Goal: Task Accomplishment & Management: Manage account settings

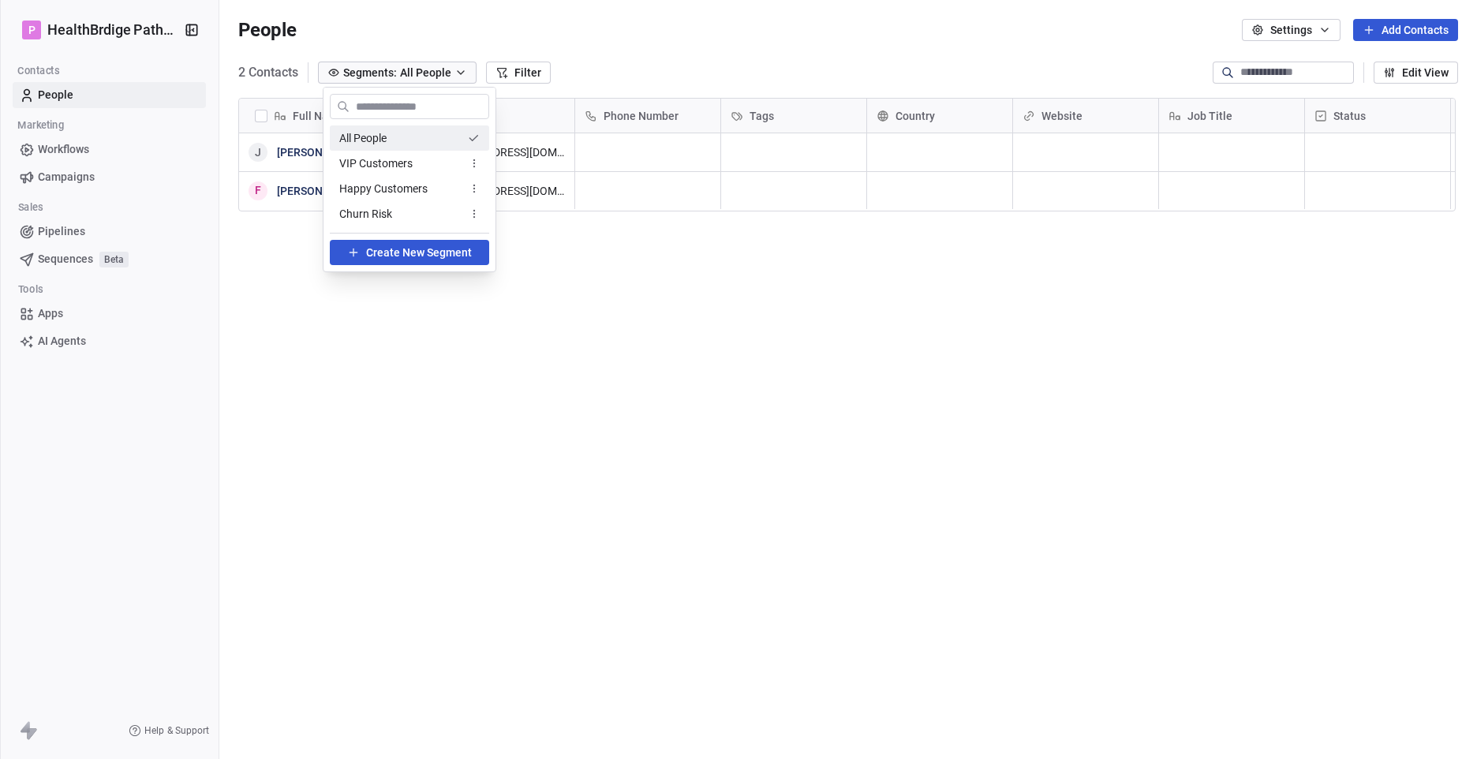
scroll to position [655, 1242]
click at [464, 69] on html "P HealthBrdige Pathways Contacts People Marketing Workflows Campaigns Sales Pip…" at bounding box center [738, 379] width 1477 height 759
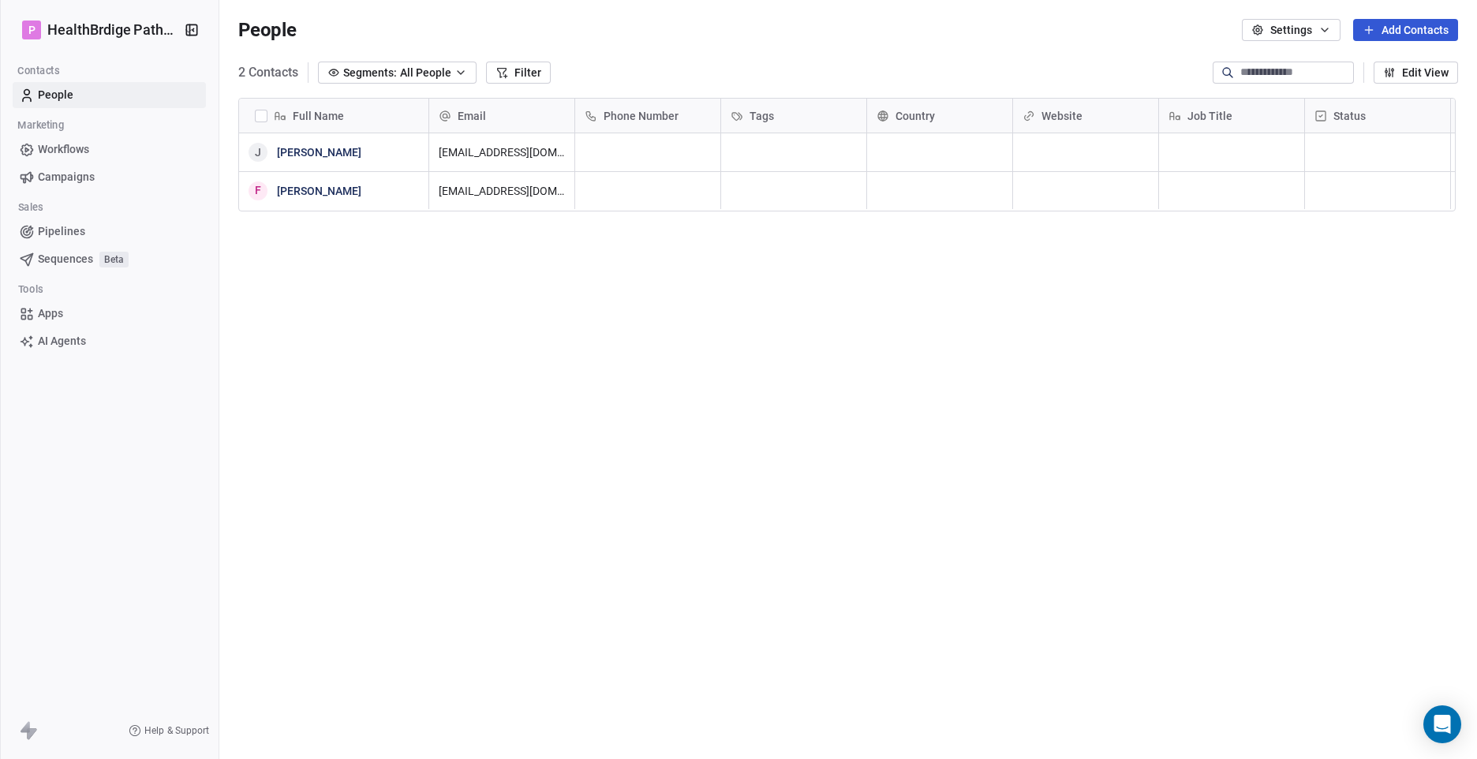
click at [69, 153] on span "Workflows" at bounding box center [63, 149] width 51 height 17
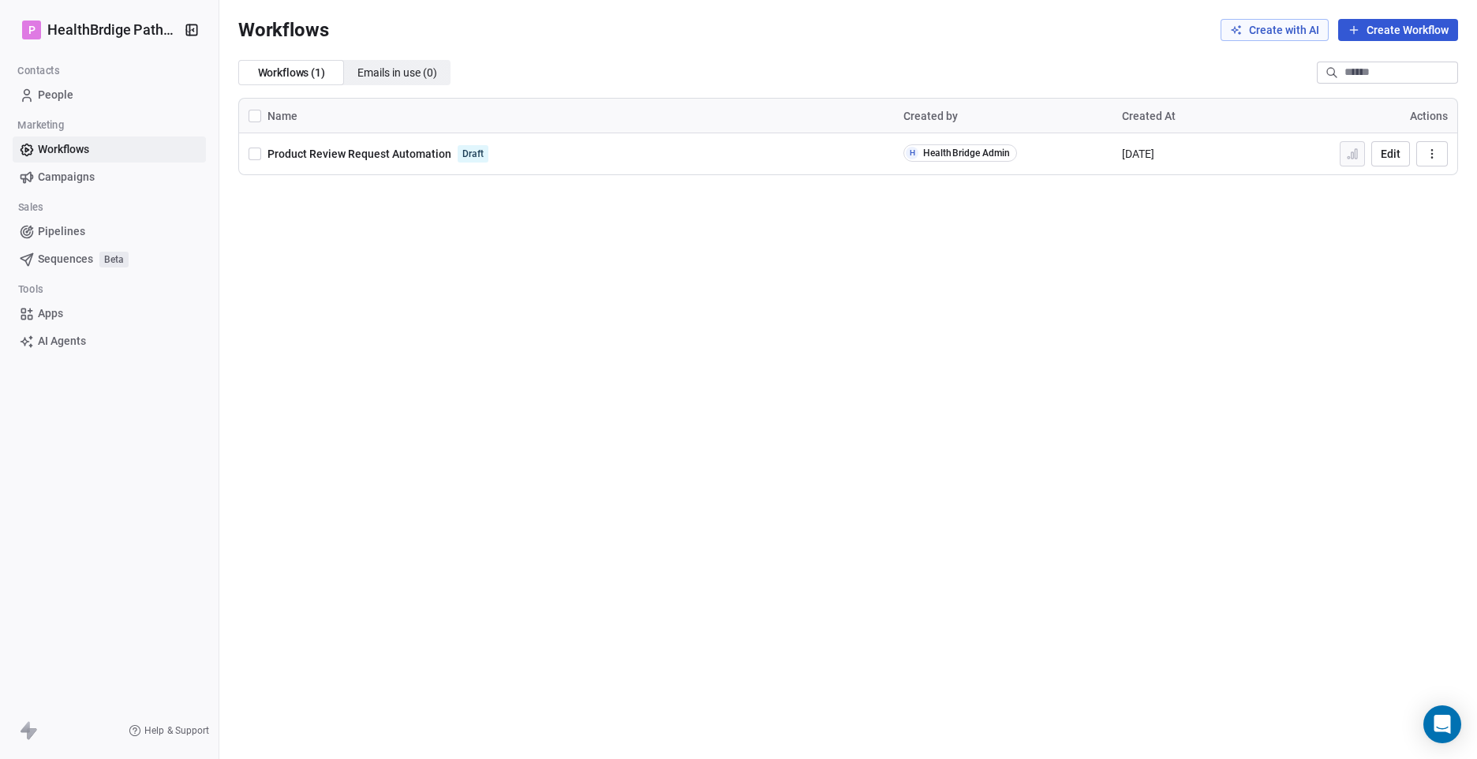
click at [69, 176] on span "Campaigns" at bounding box center [66, 177] width 57 height 17
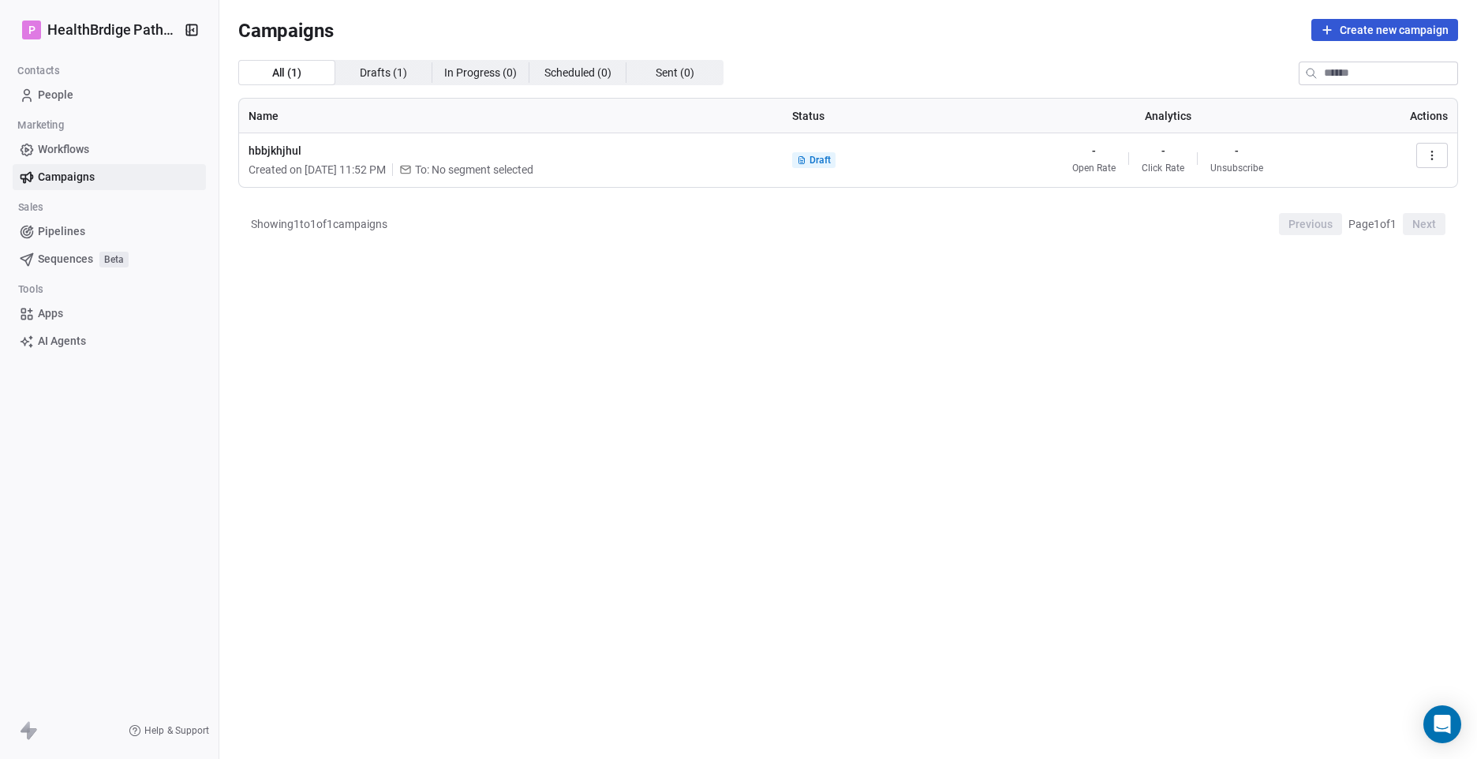
click at [1436, 157] on icon "button" at bounding box center [1431, 155] width 13 height 13
click at [1339, 278] on div "Delete" at bounding box center [1316, 266] width 71 height 25
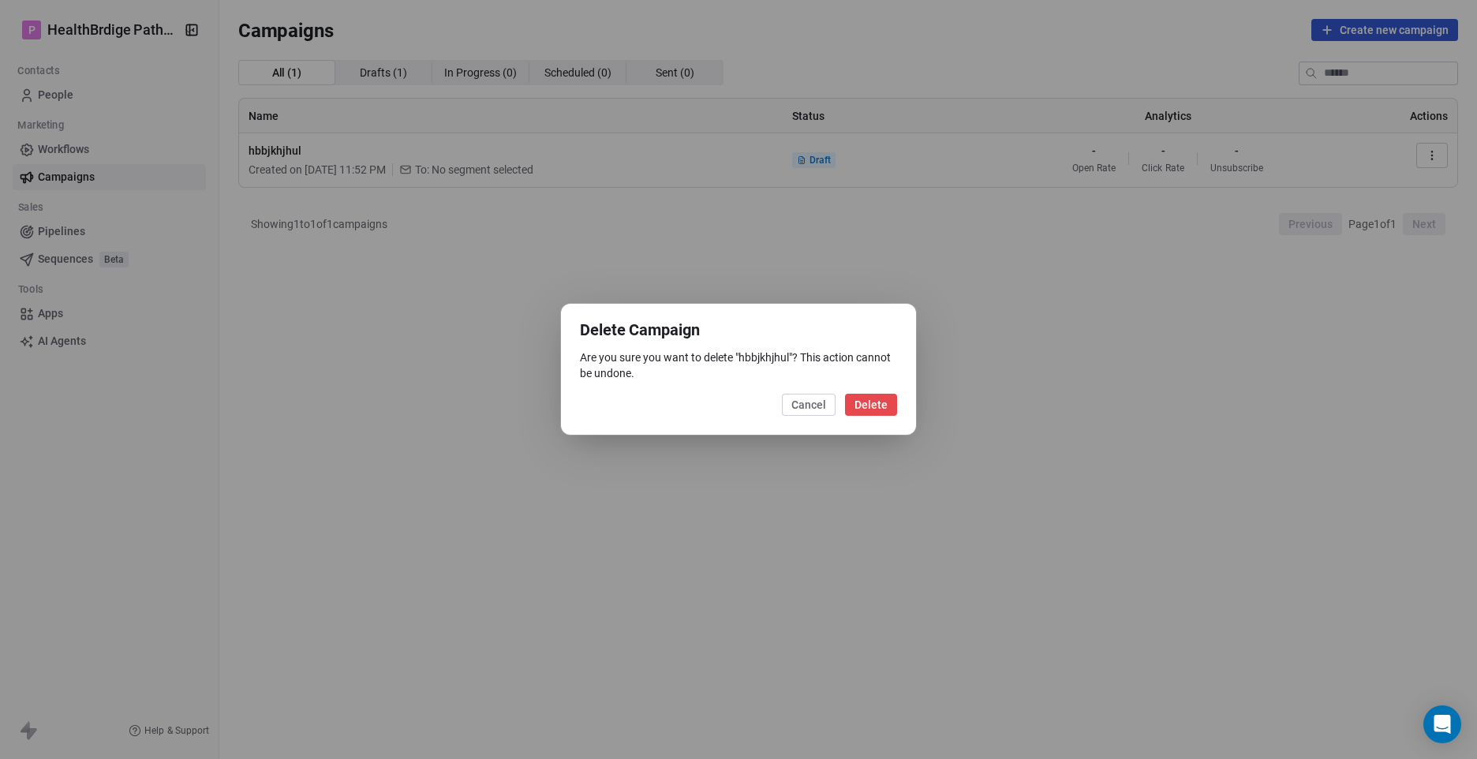
click at [813, 405] on button "Cancel" at bounding box center [809, 405] width 54 height 22
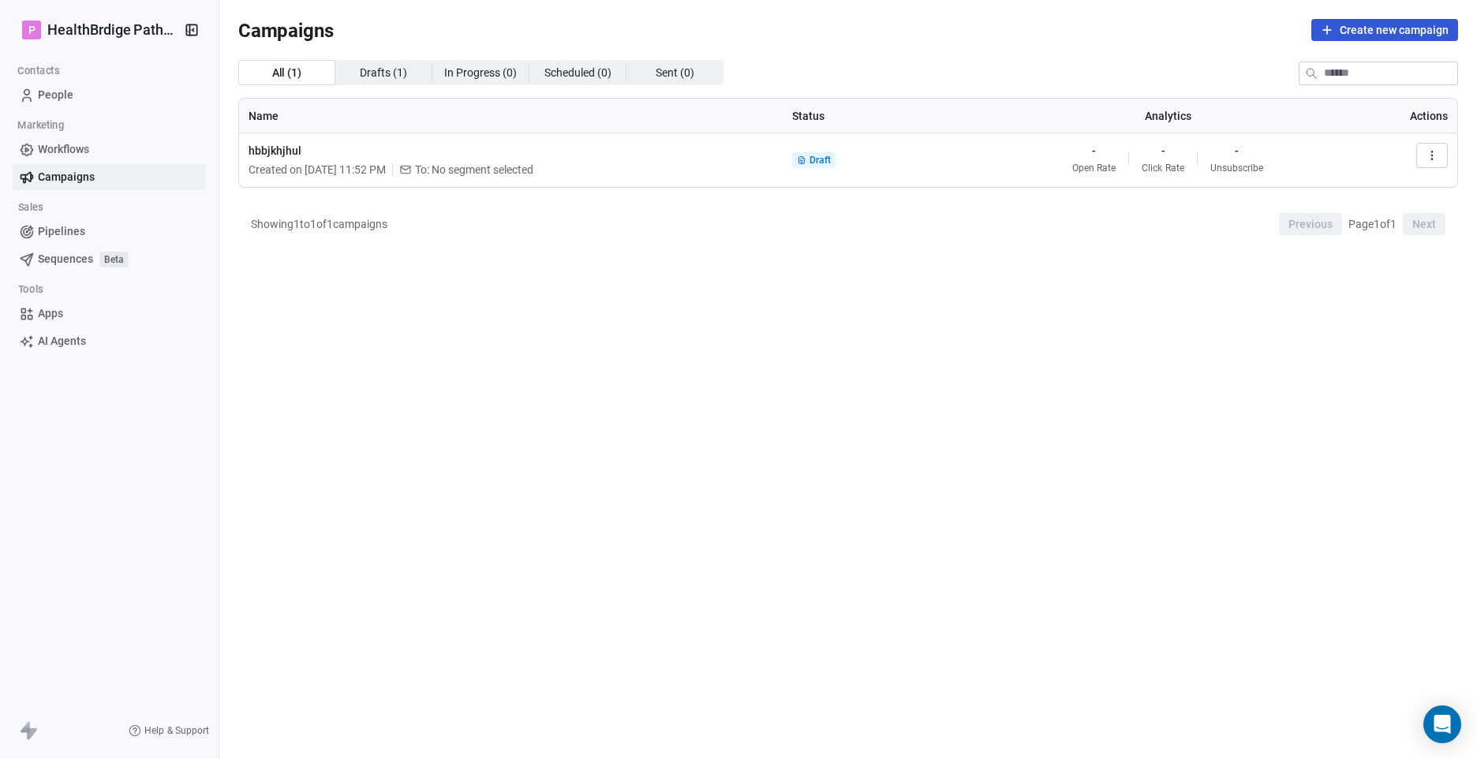
click at [79, 97] on link "People" at bounding box center [109, 95] width 193 height 26
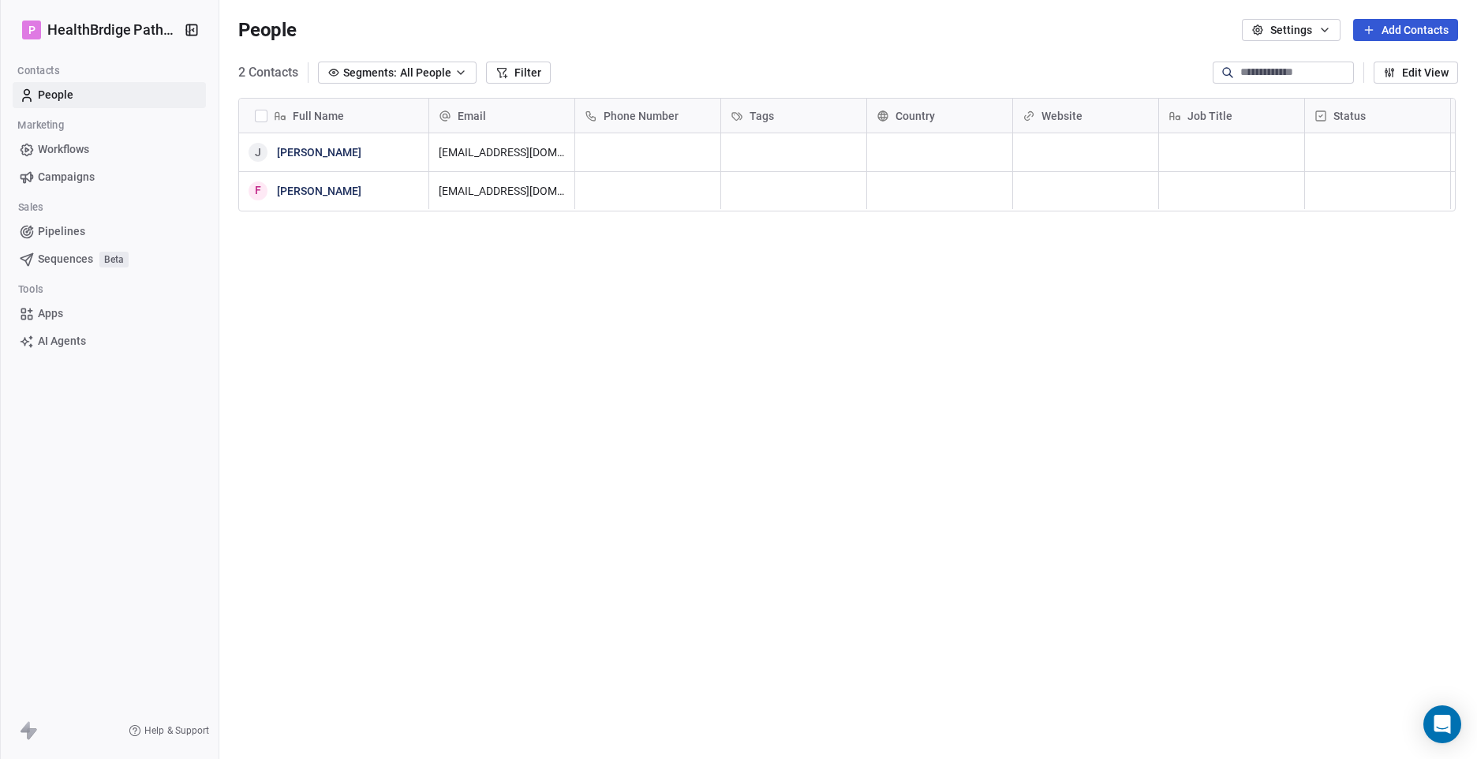
scroll to position [655, 1242]
click at [1314, 31] on button "Settings" at bounding box center [1291, 30] width 99 height 22
click at [1306, 59] on span "Contact Properties" at bounding box center [1321, 64] width 92 height 17
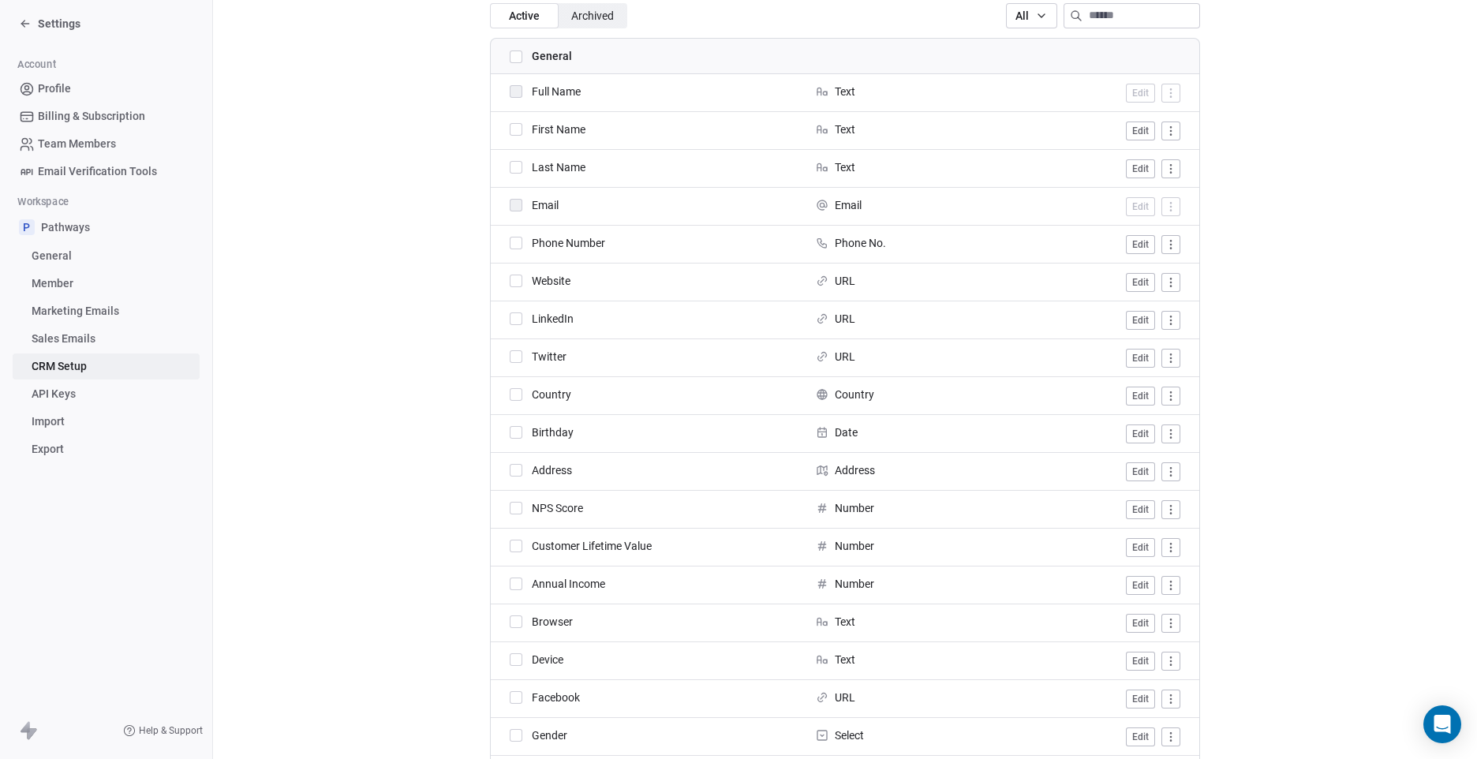
scroll to position [79, 0]
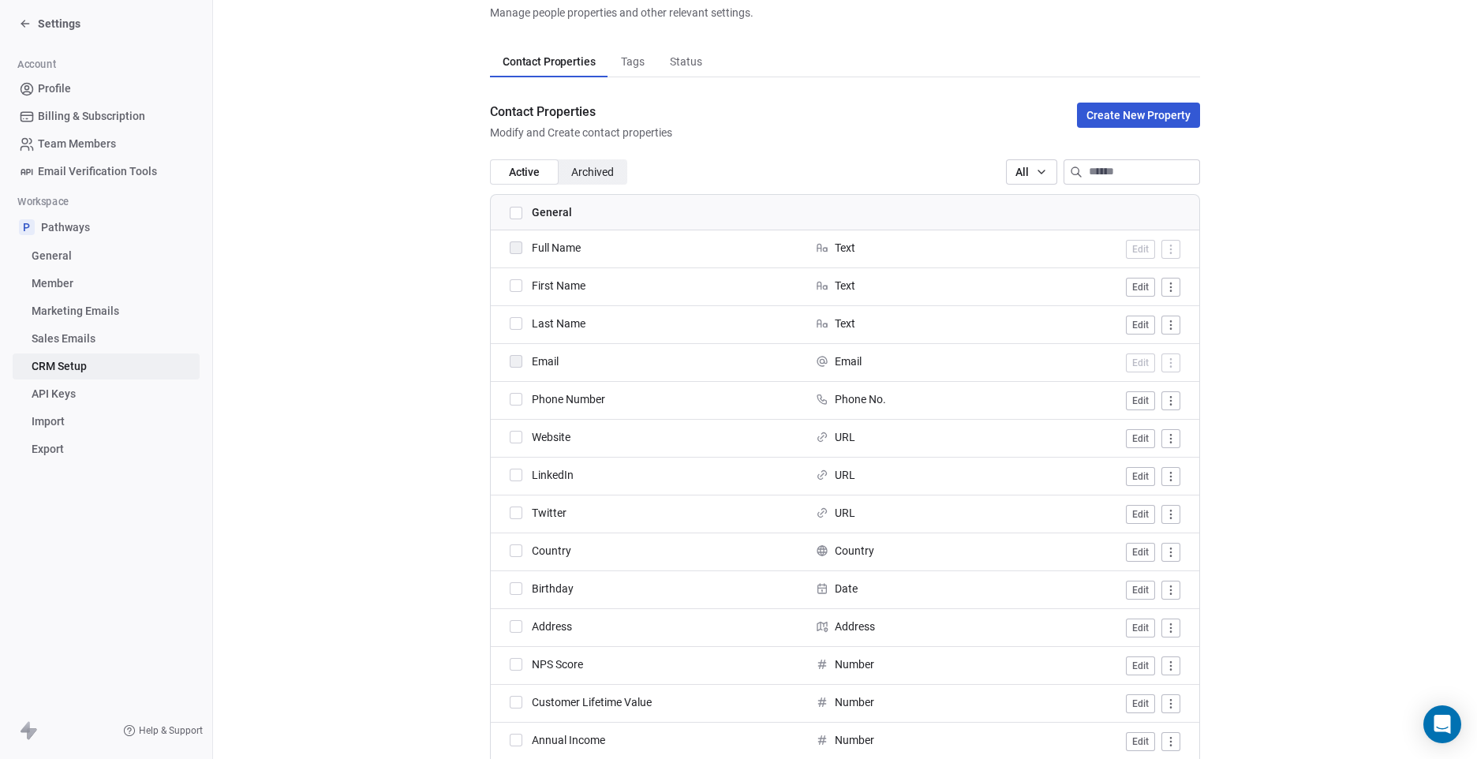
click at [1122, 107] on button "Create New Property" at bounding box center [1138, 115] width 123 height 25
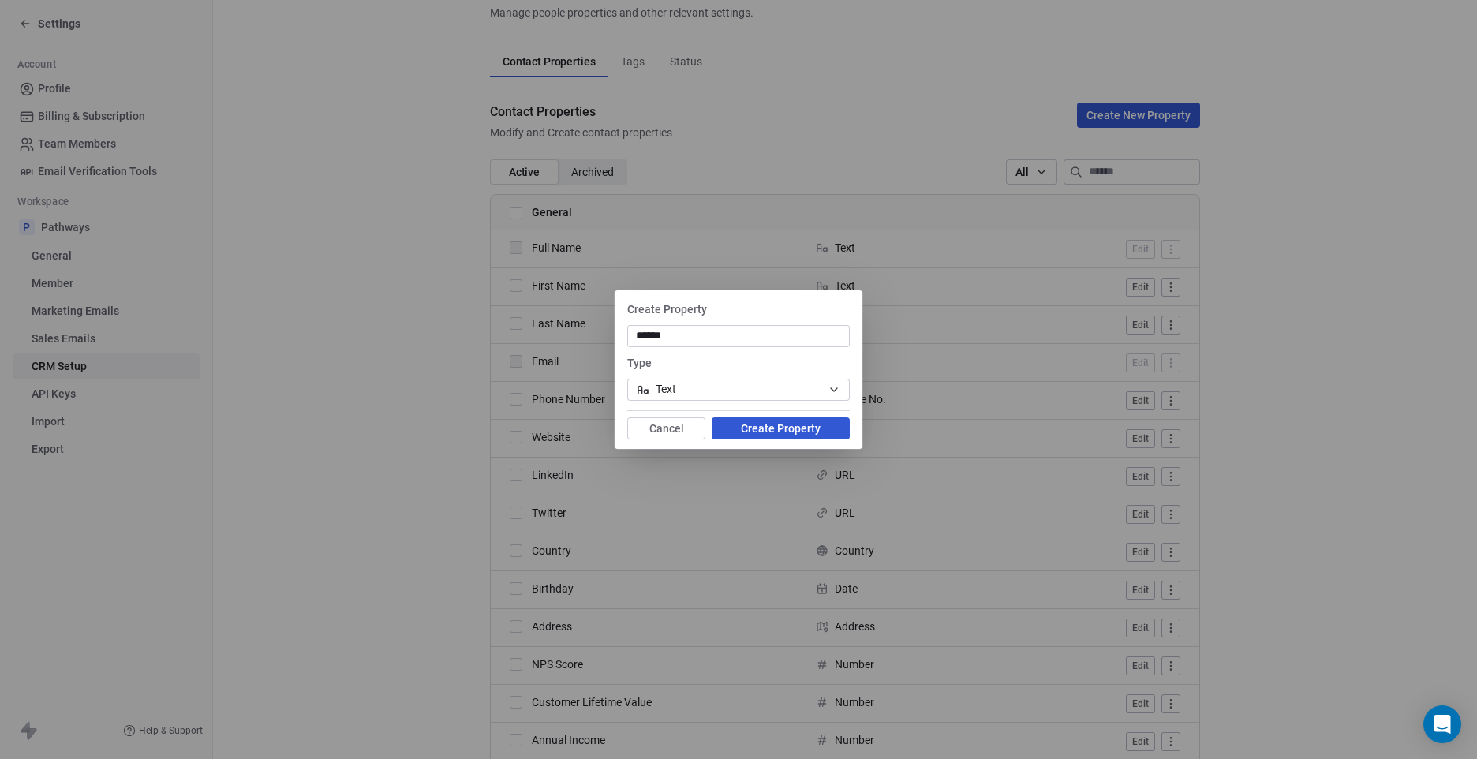
type input "******"
click at [796, 427] on button "Create Property" at bounding box center [780, 428] width 138 height 22
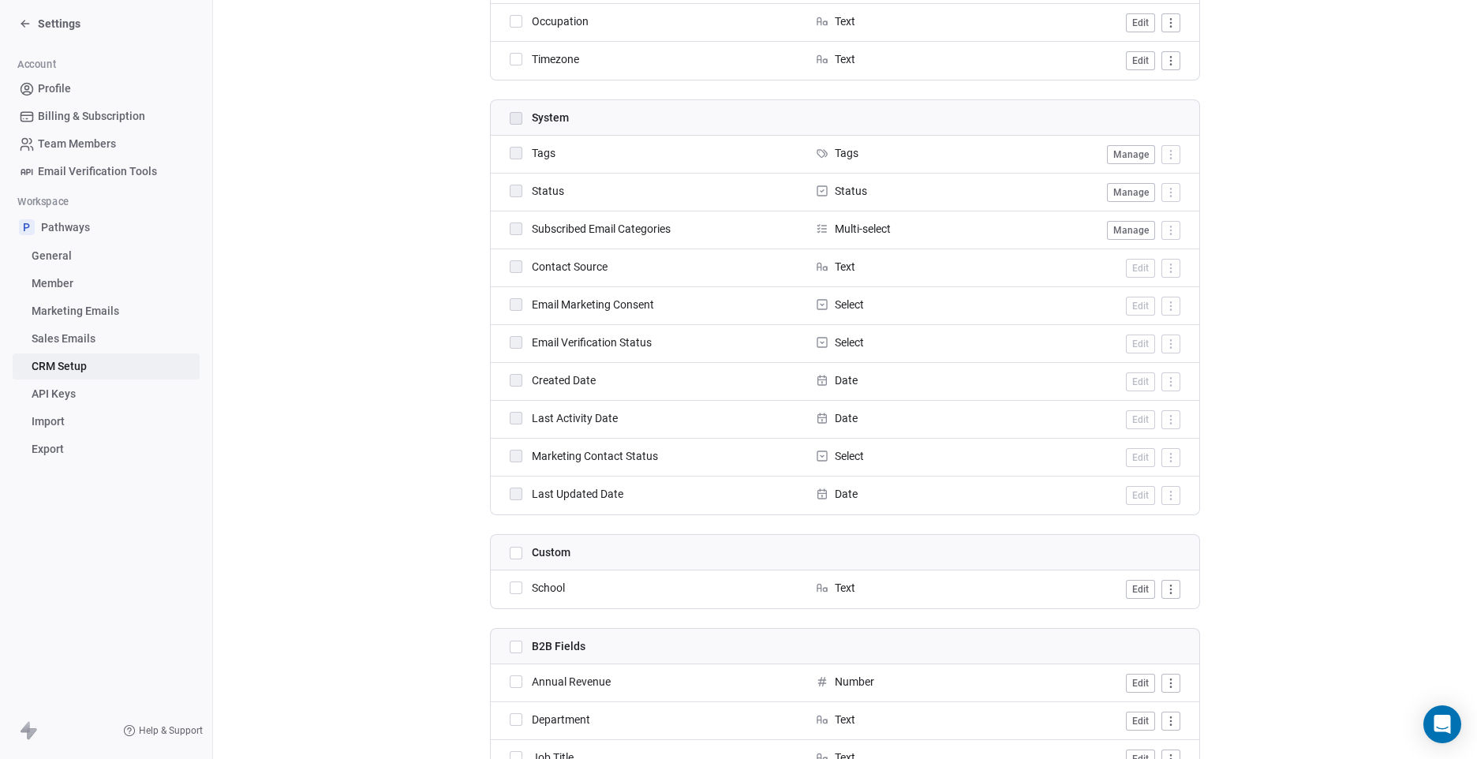
scroll to position [1025, 0]
click at [510, 590] on button "button" at bounding box center [516, 587] width 13 height 13
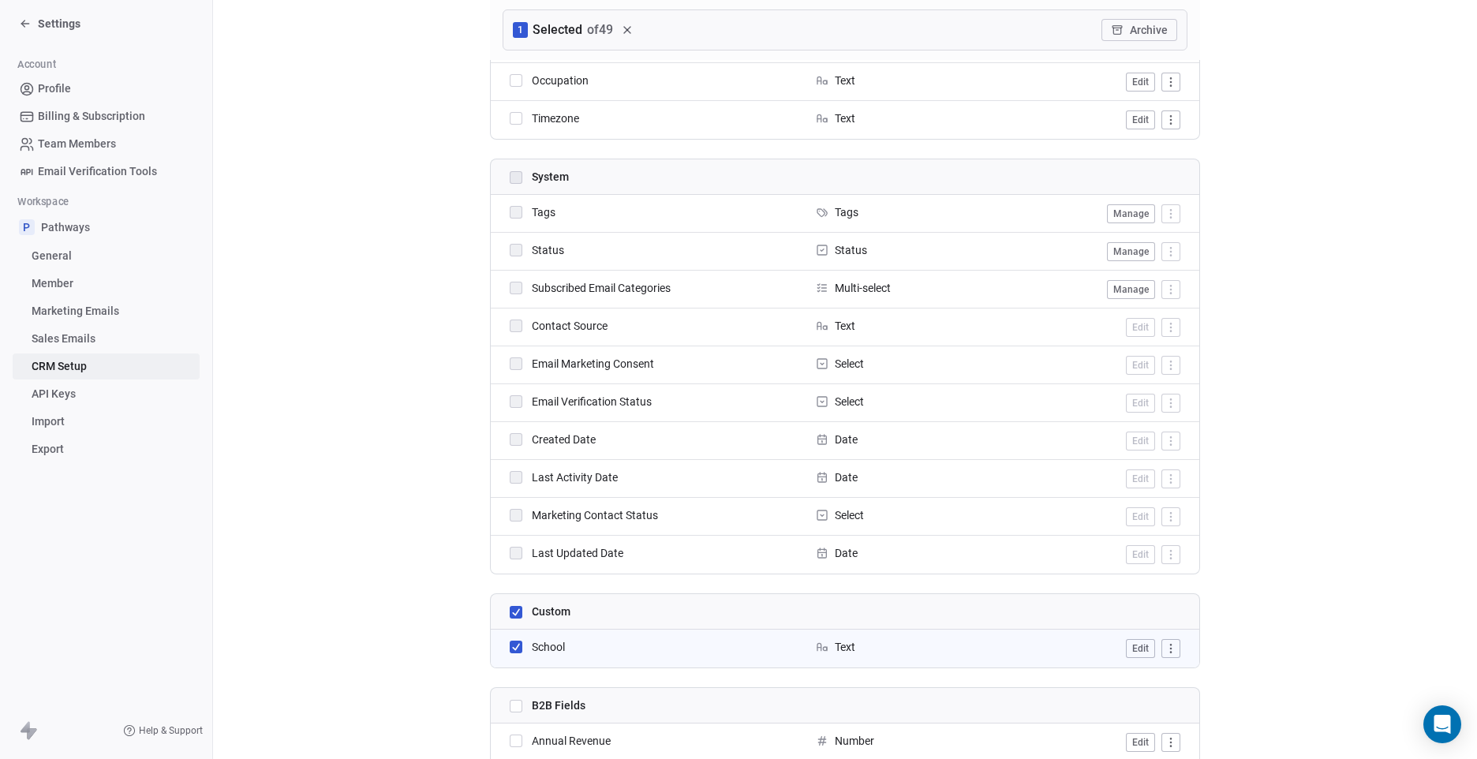
scroll to position [1085, 0]
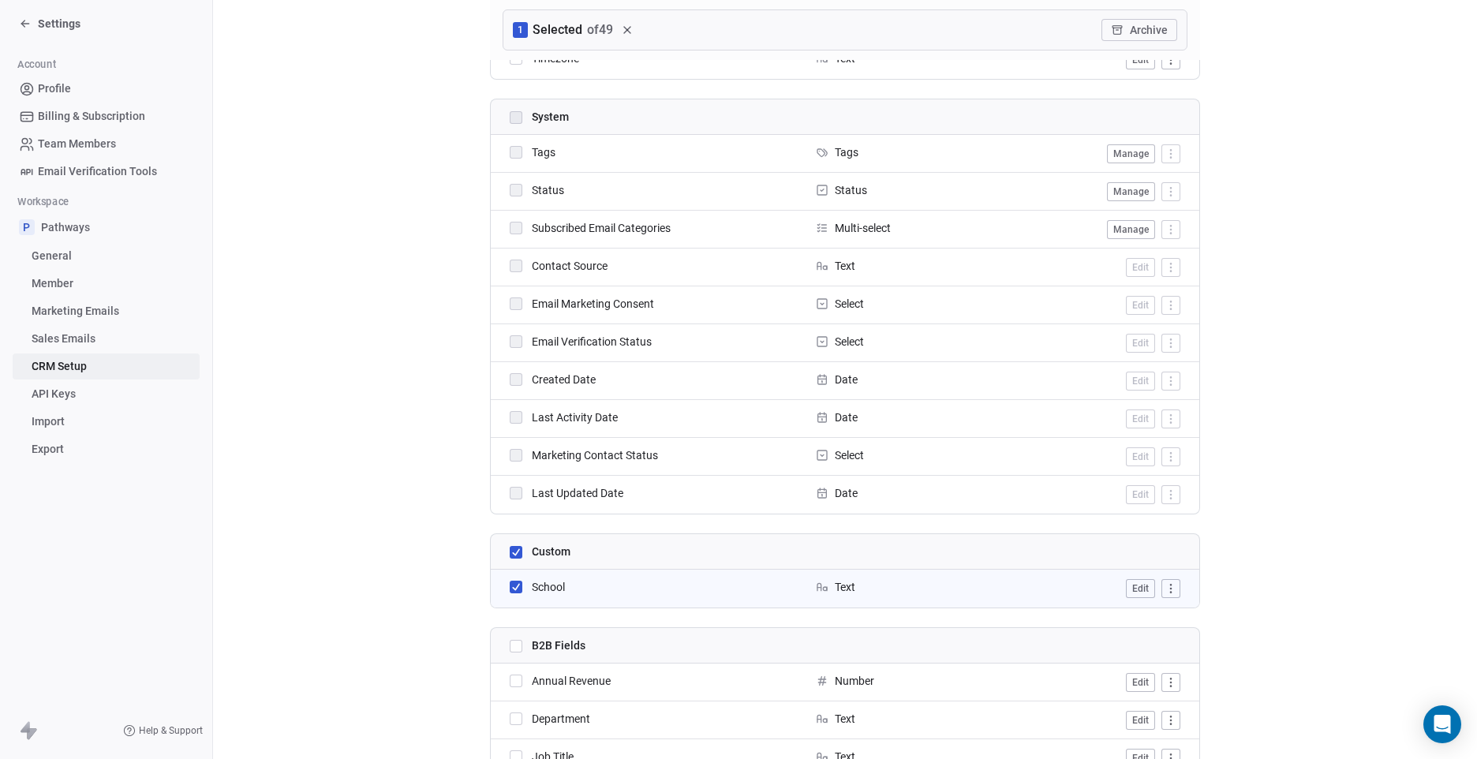
click at [1163, 590] on html "Settings Account Profile Billing & Subscription Team Members Email Verification…" at bounding box center [738, 379] width 1477 height 759
click at [1230, 588] on html "Settings Account Profile Billing & Subscription Team Members Email Verification…" at bounding box center [738, 379] width 1477 height 759
click at [1282, 574] on section "CRM Setup Manage people properties and other relevant settings. Contact Propert…" at bounding box center [845, 202] width 1264 height 2575
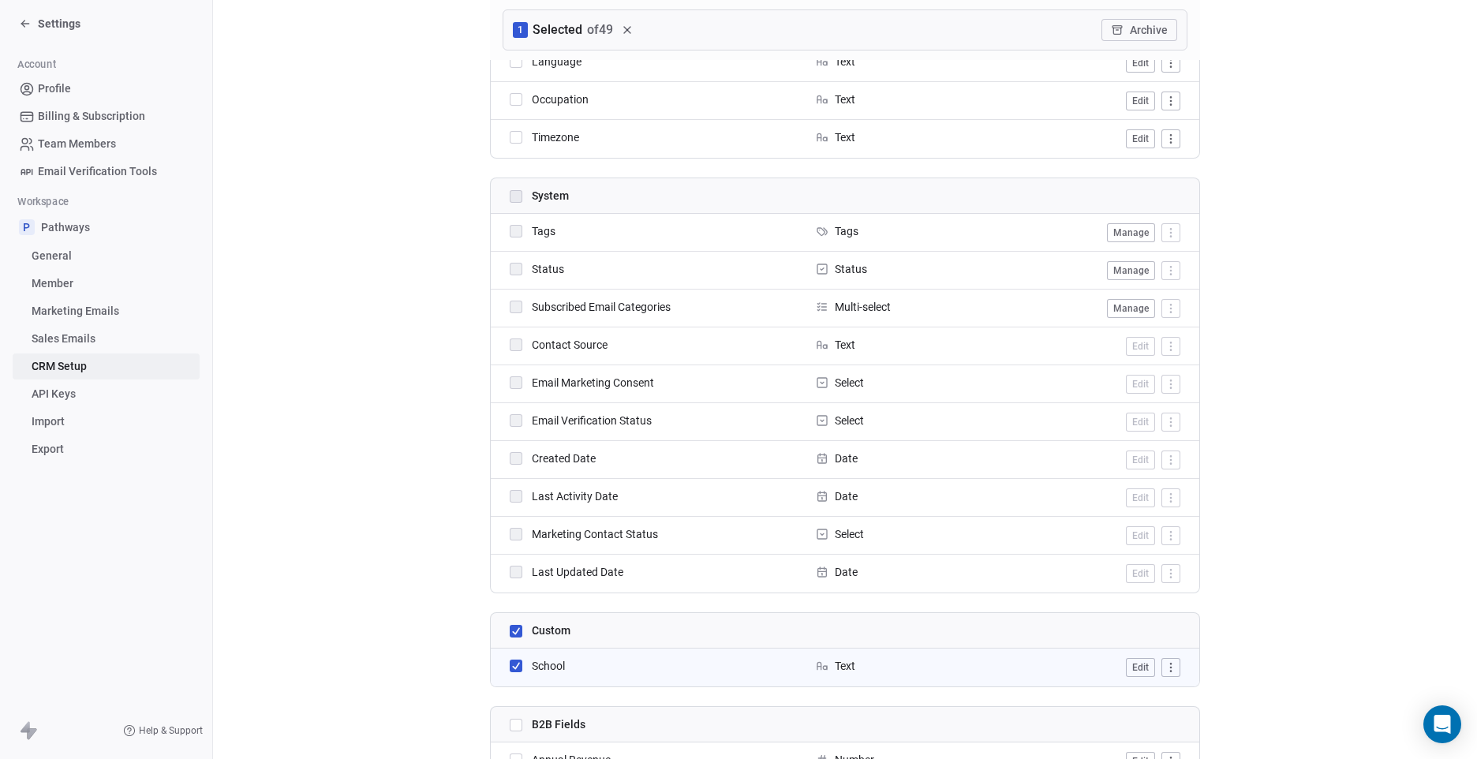
click at [510, 668] on button "button" at bounding box center [516, 665] width 13 height 13
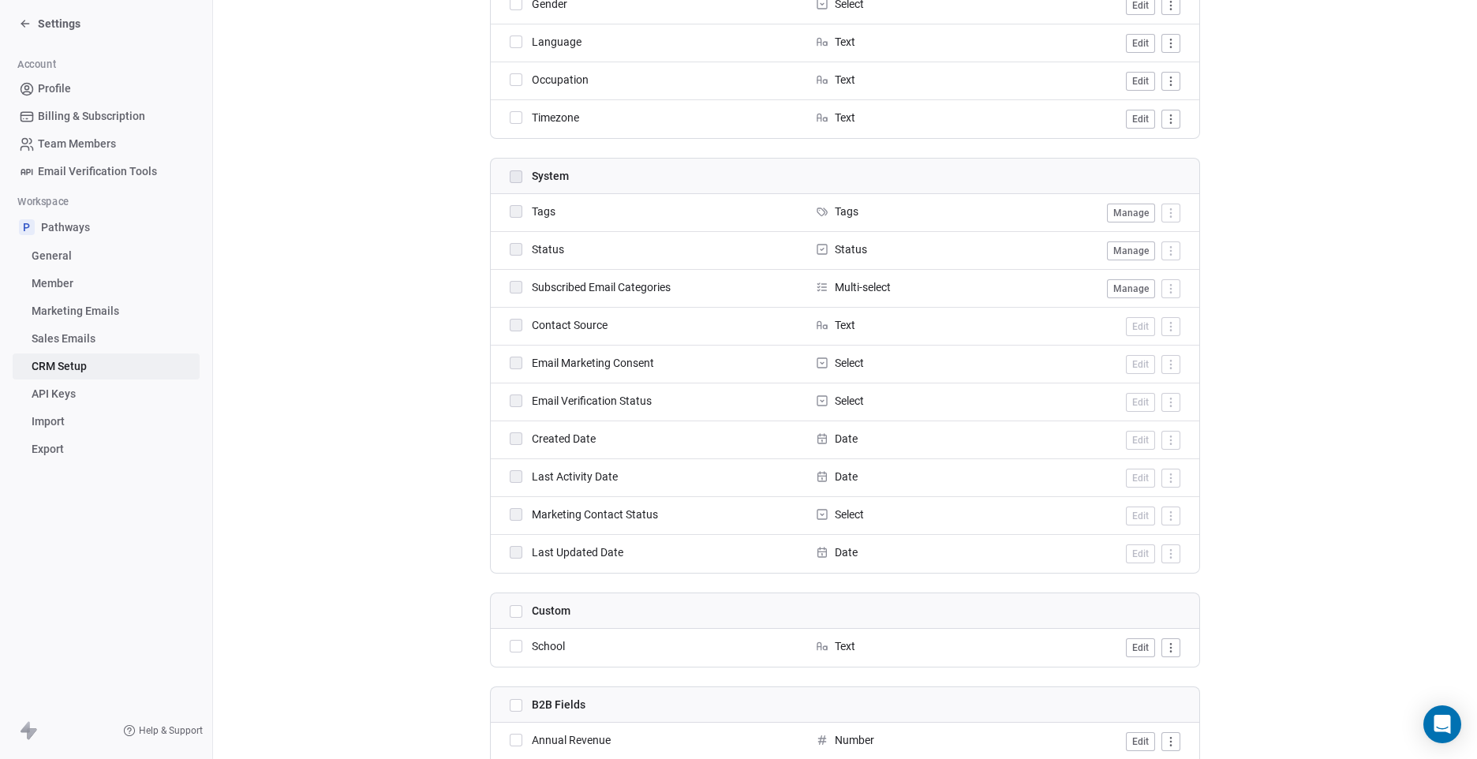
scroll to position [1104, 0]
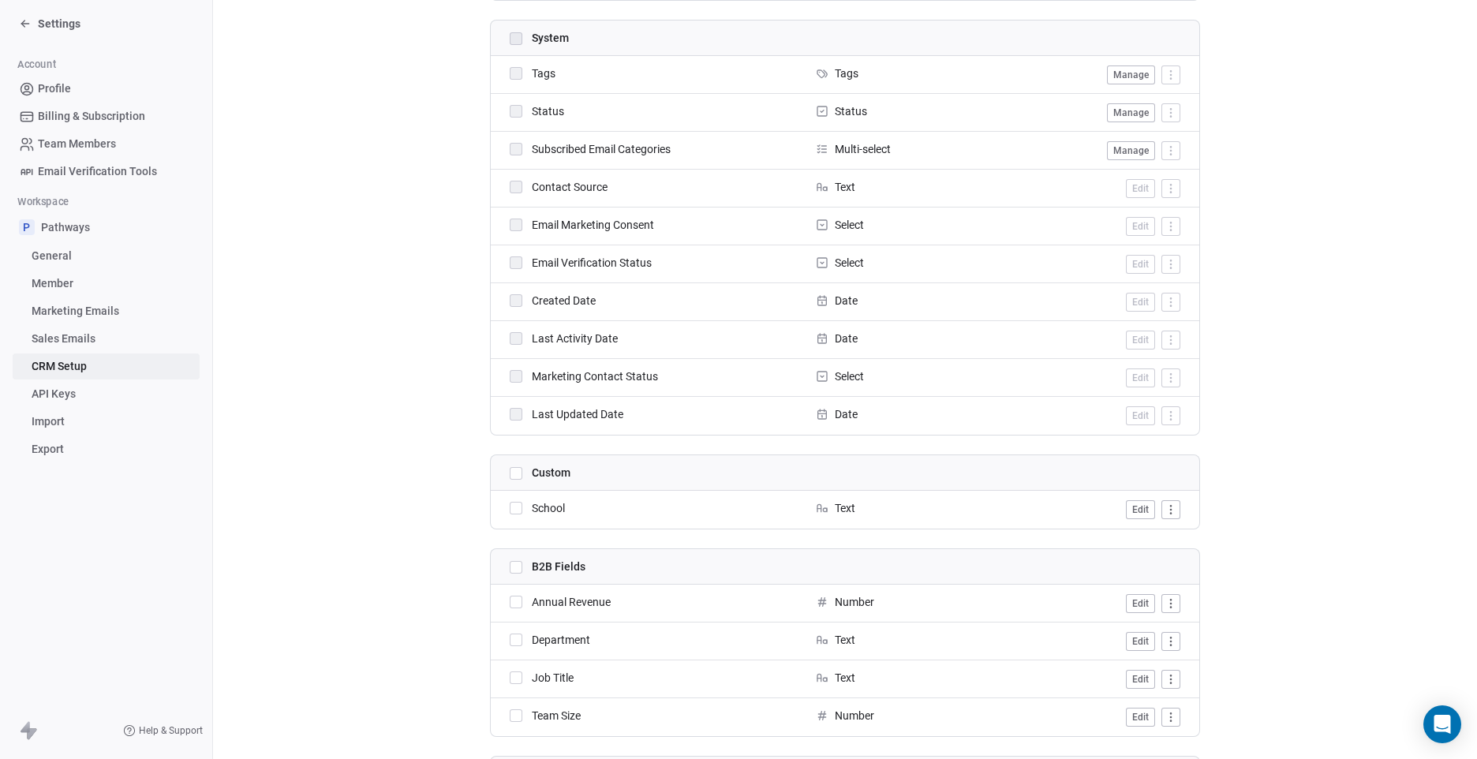
click at [513, 513] on button "button" at bounding box center [516, 508] width 13 height 13
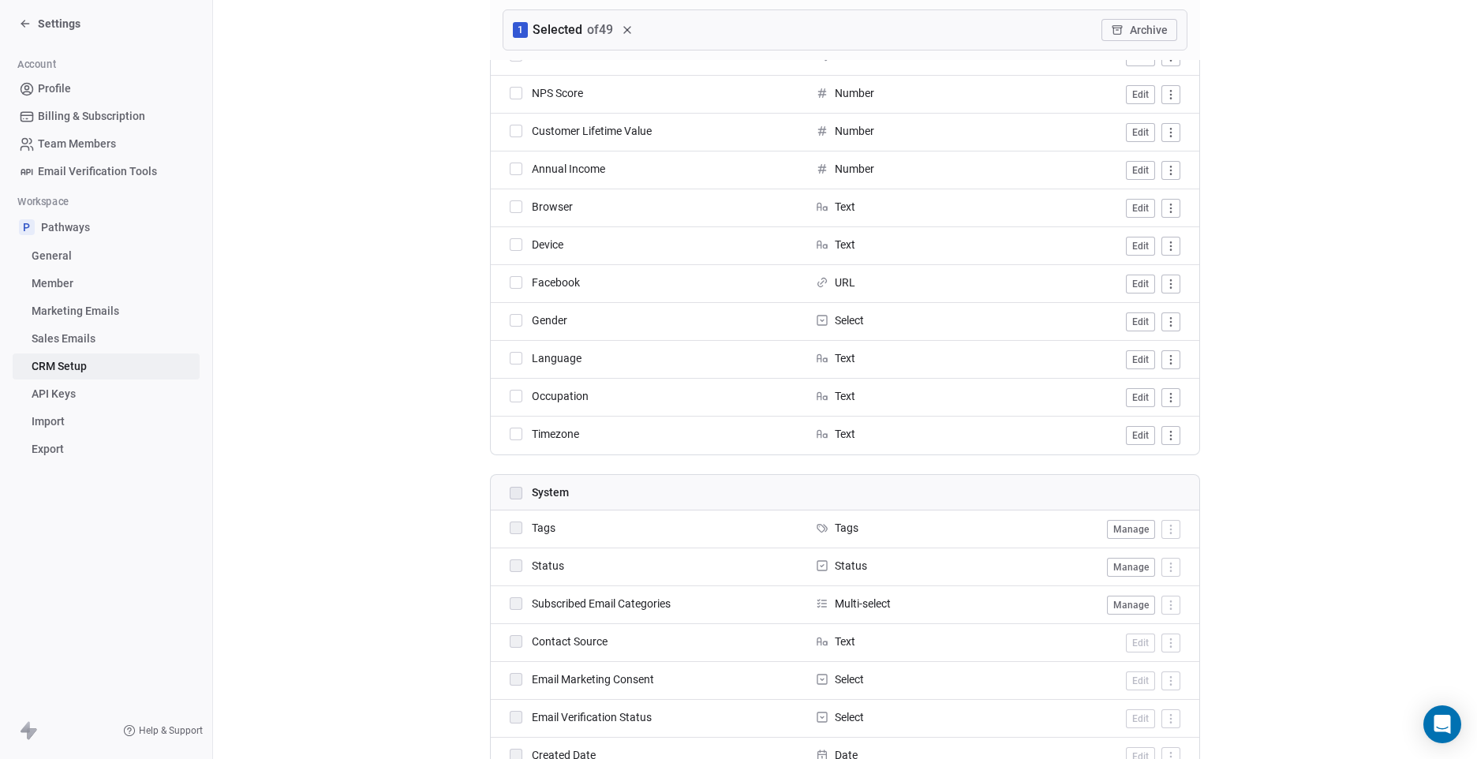
scroll to position [1183, 0]
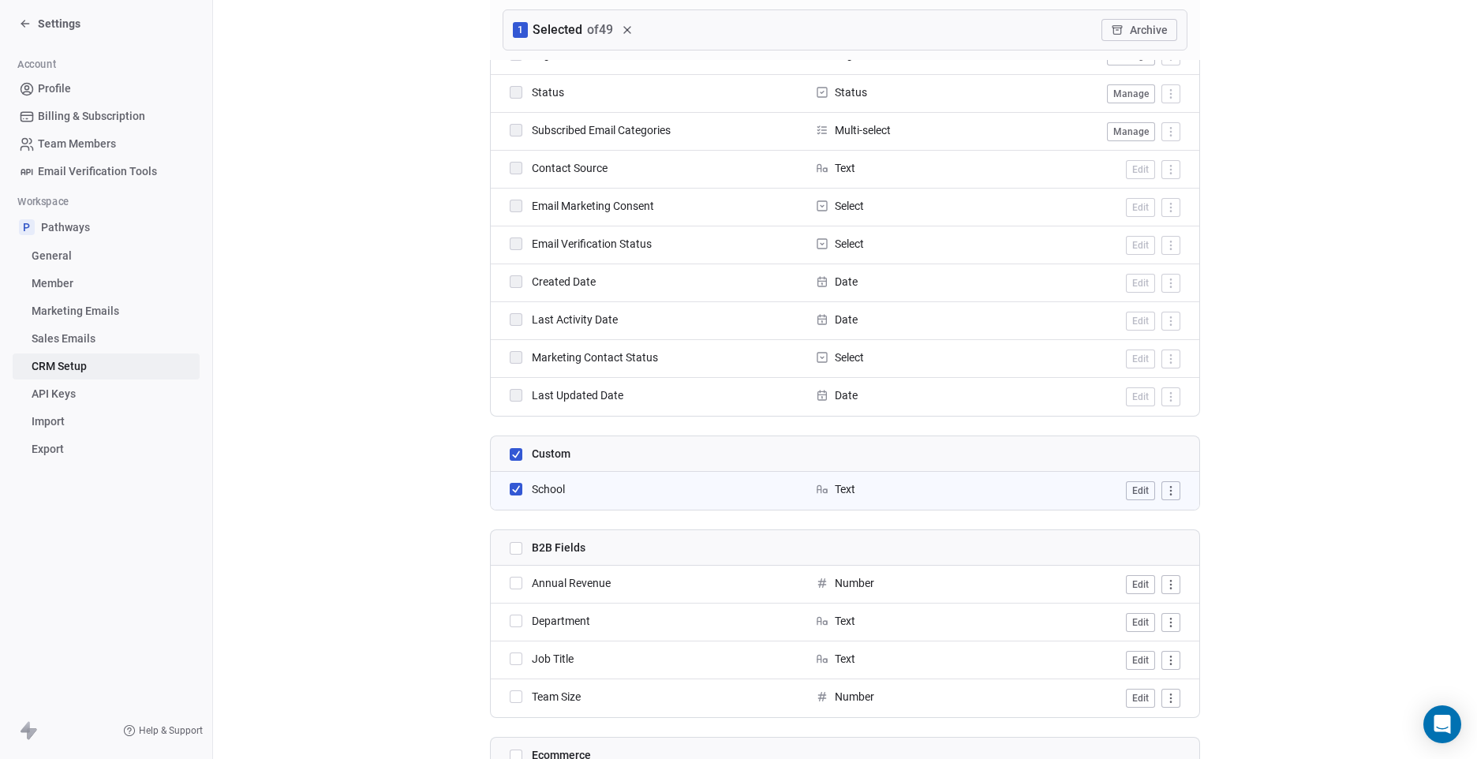
click at [511, 492] on button "button" at bounding box center [516, 489] width 13 height 13
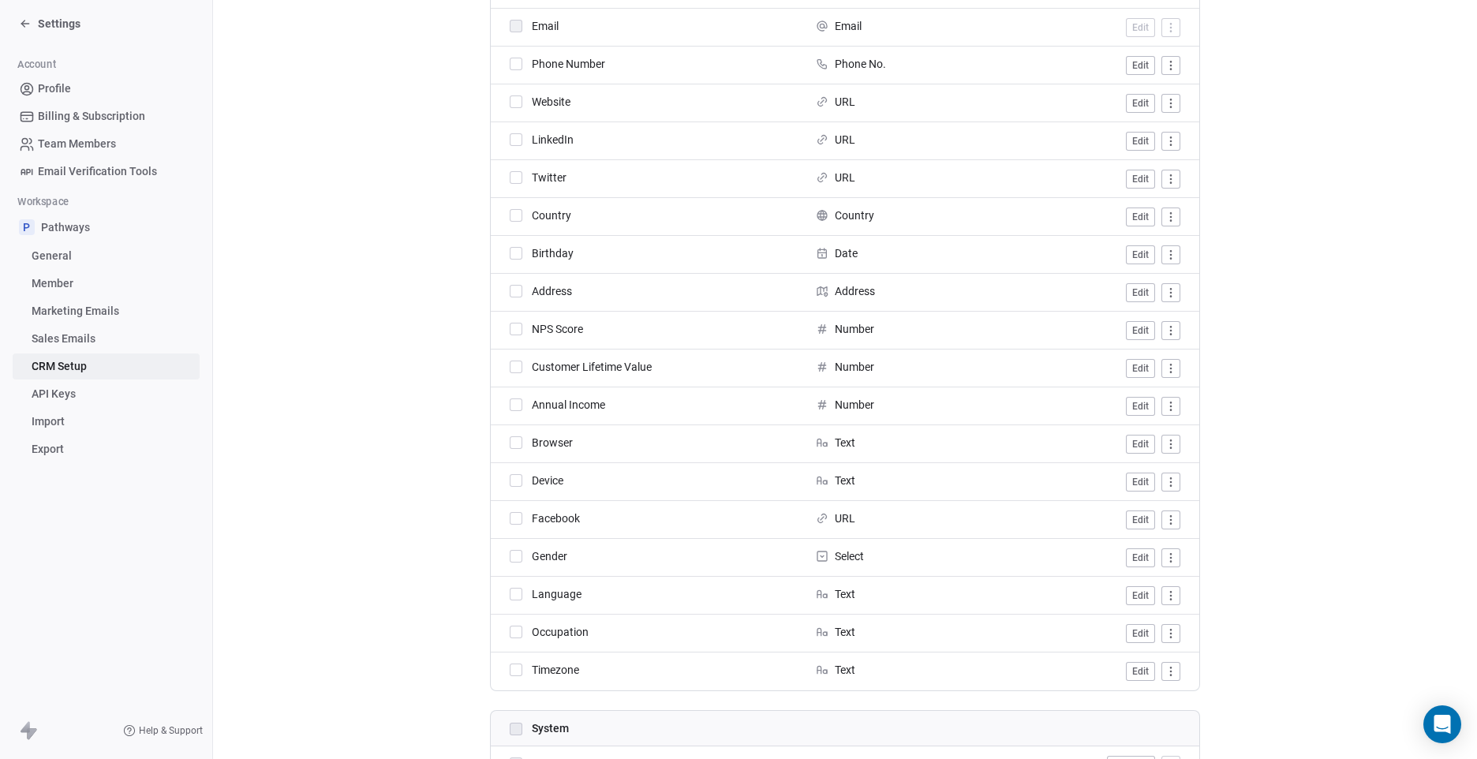
scroll to position [99, 0]
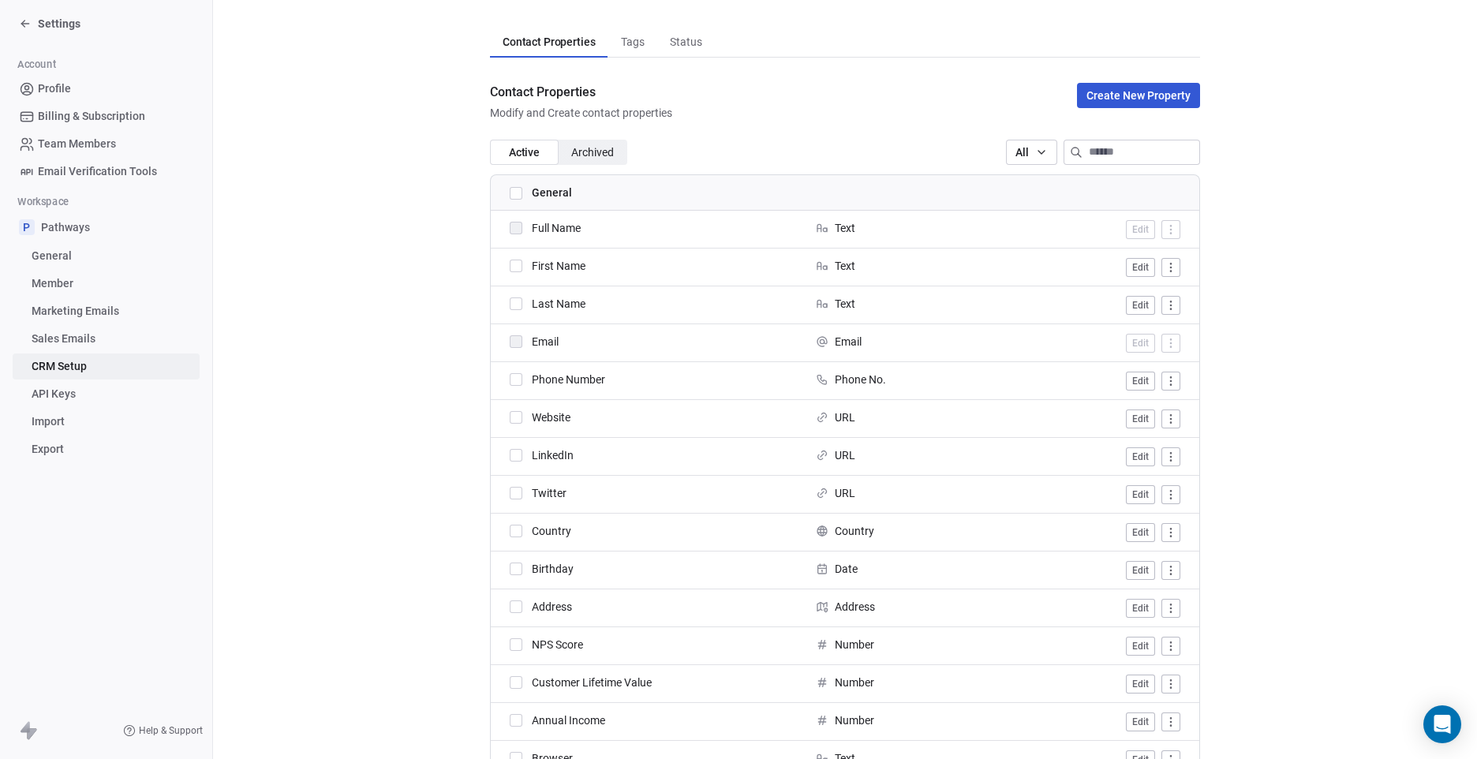
click at [57, 224] on span "Pathways" at bounding box center [65, 227] width 49 height 16
click at [73, 369] on span "CRM Setup" at bounding box center [59, 366] width 55 height 17
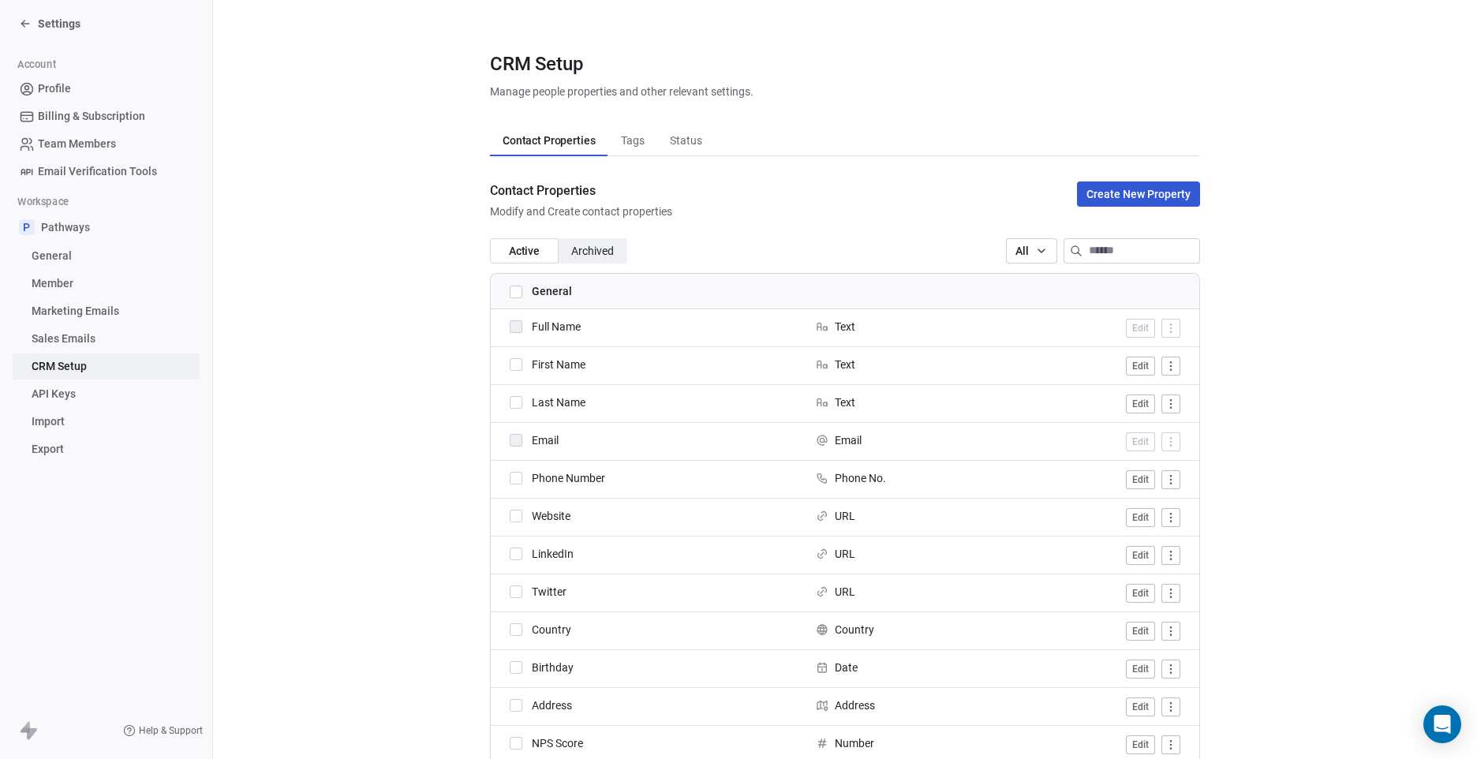
click at [29, 22] on icon at bounding box center [25, 23] width 13 height 13
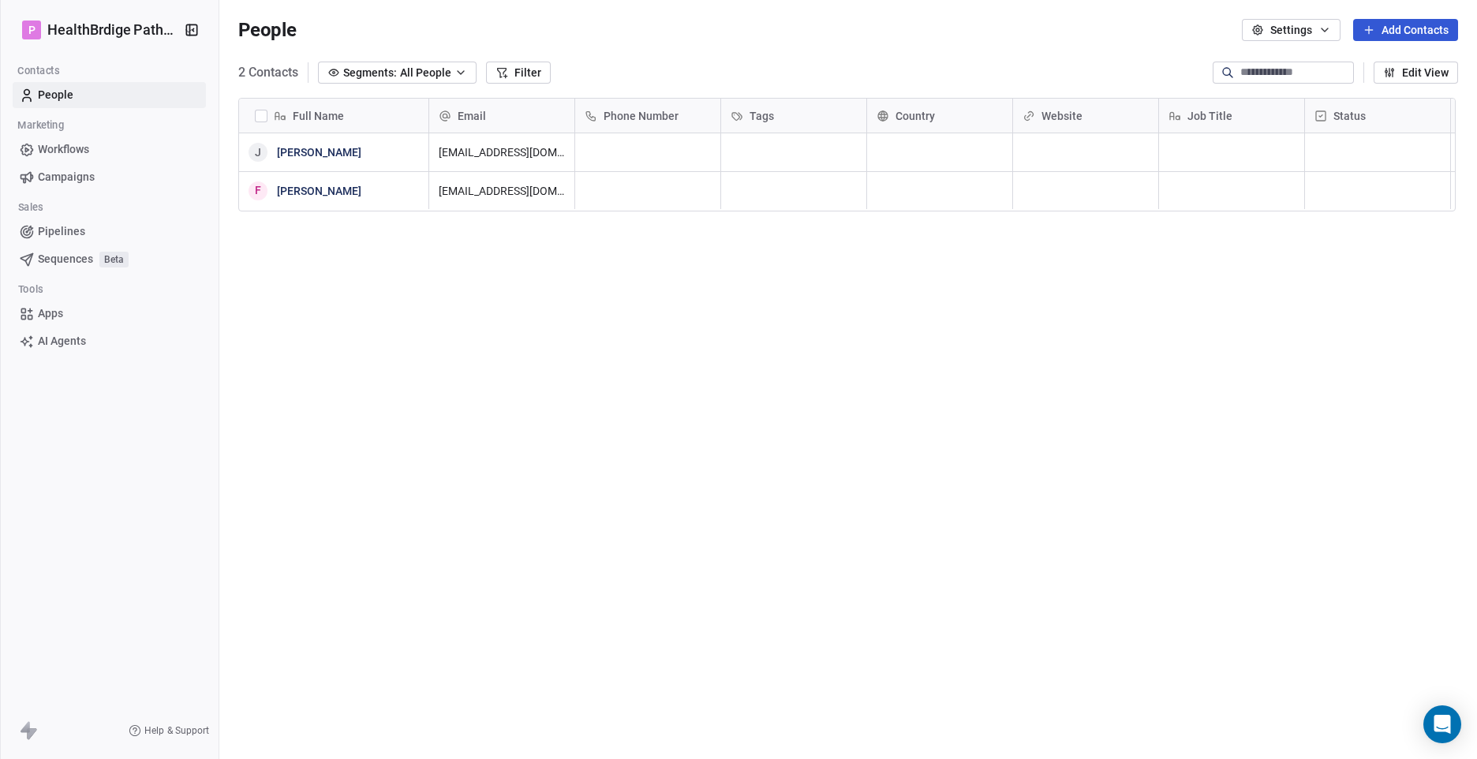
scroll to position [655, 1242]
click at [62, 312] on span "Apps" at bounding box center [50, 313] width 25 height 17
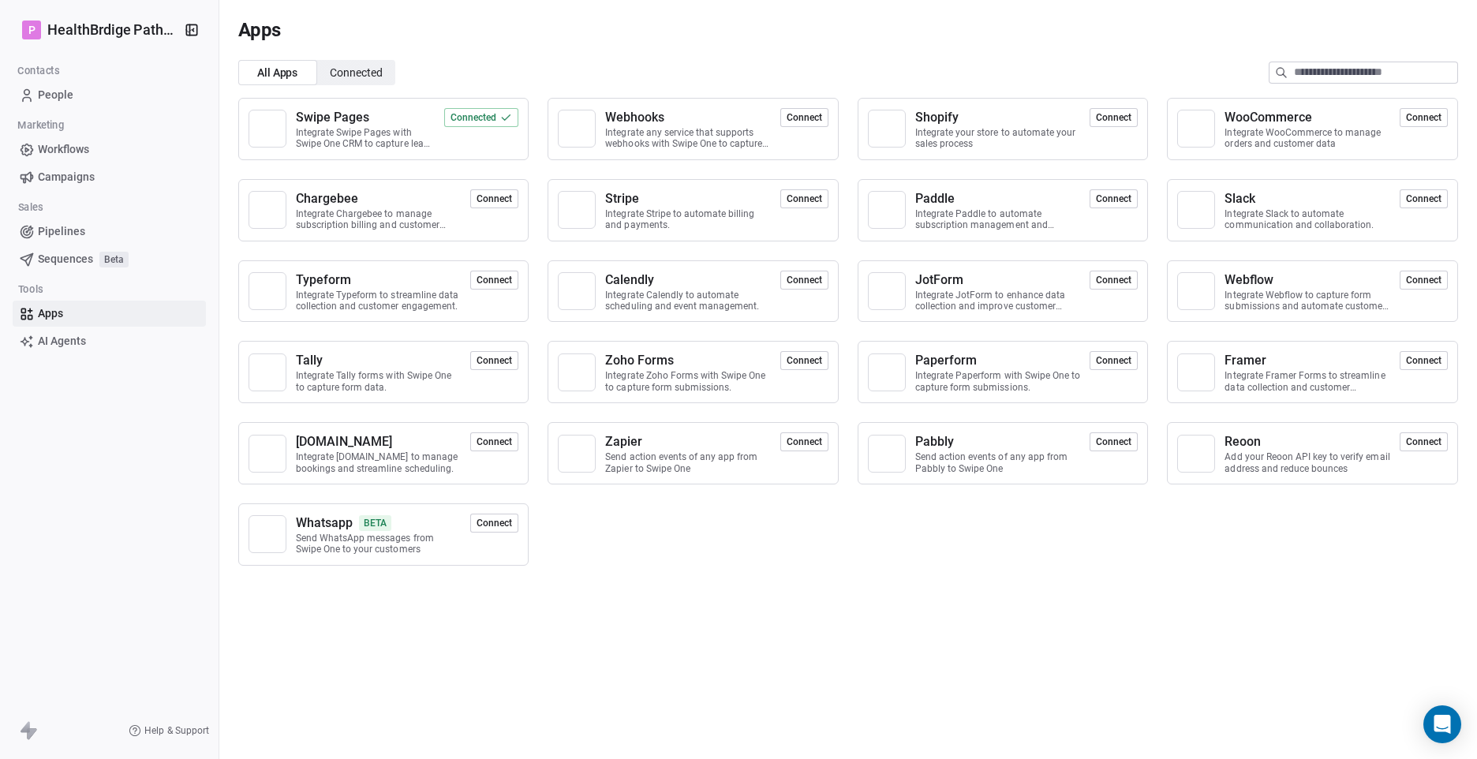
click at [395, 133] on div "Integrate Swipe Pages with Swipe One CRM to capture lead data." at bounding box center [365, 138] width 139 height 23
click at [349, 118] on div "Swipe Pages" at bounding box center [332, 117] width 73 height 19
click at [380, 65] on span "Connected" at bounding box center [356, 73] width 53 height 17
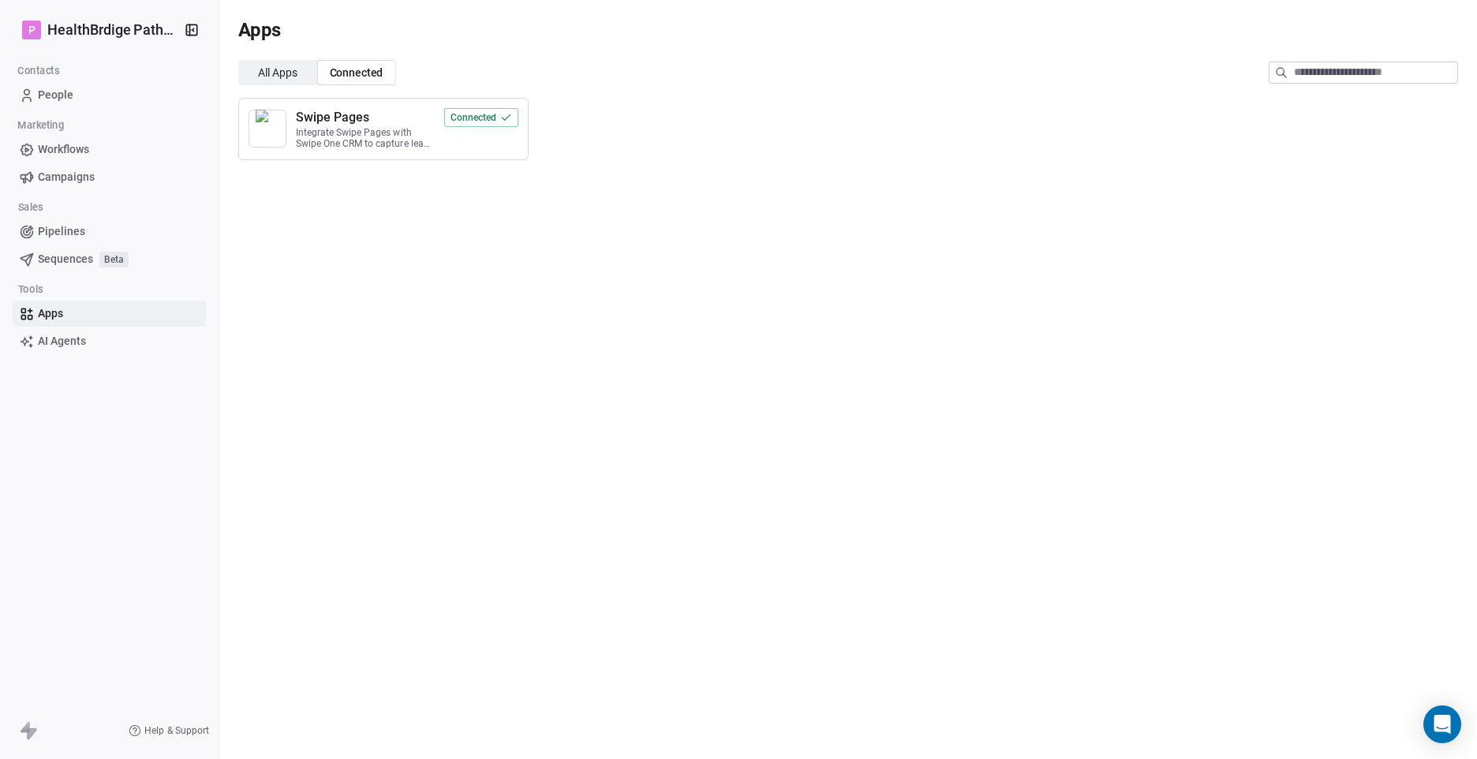
click at [369, 119] on div "Swipe Pages" at bounding box center [332, 117] width 73 height 19
click at [75, 180] on span "Campaigns" at bounding box center [66, 177] width 57 height 17
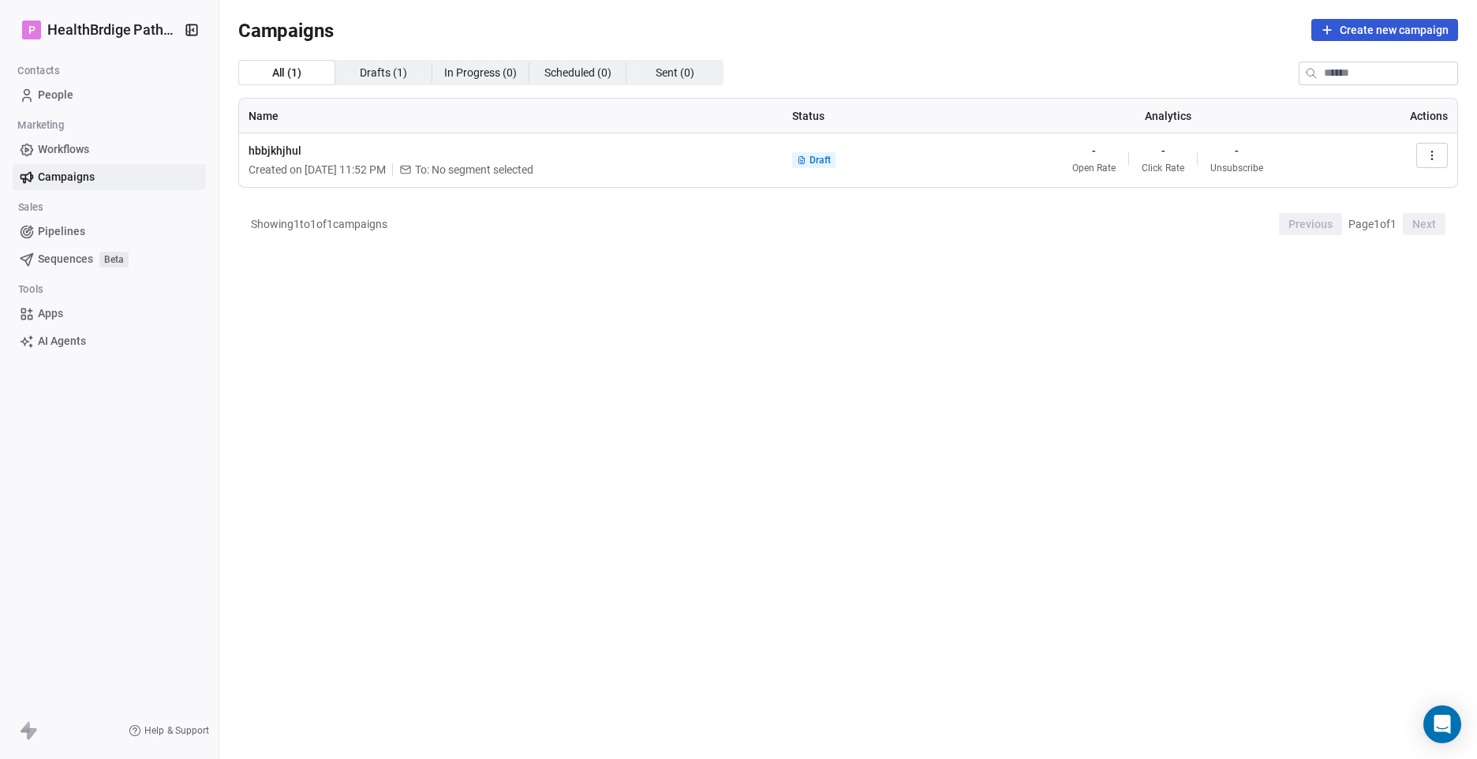
click at [73, 144] on span "Workflows" at bounding box center [63, 149] width 51 height 17
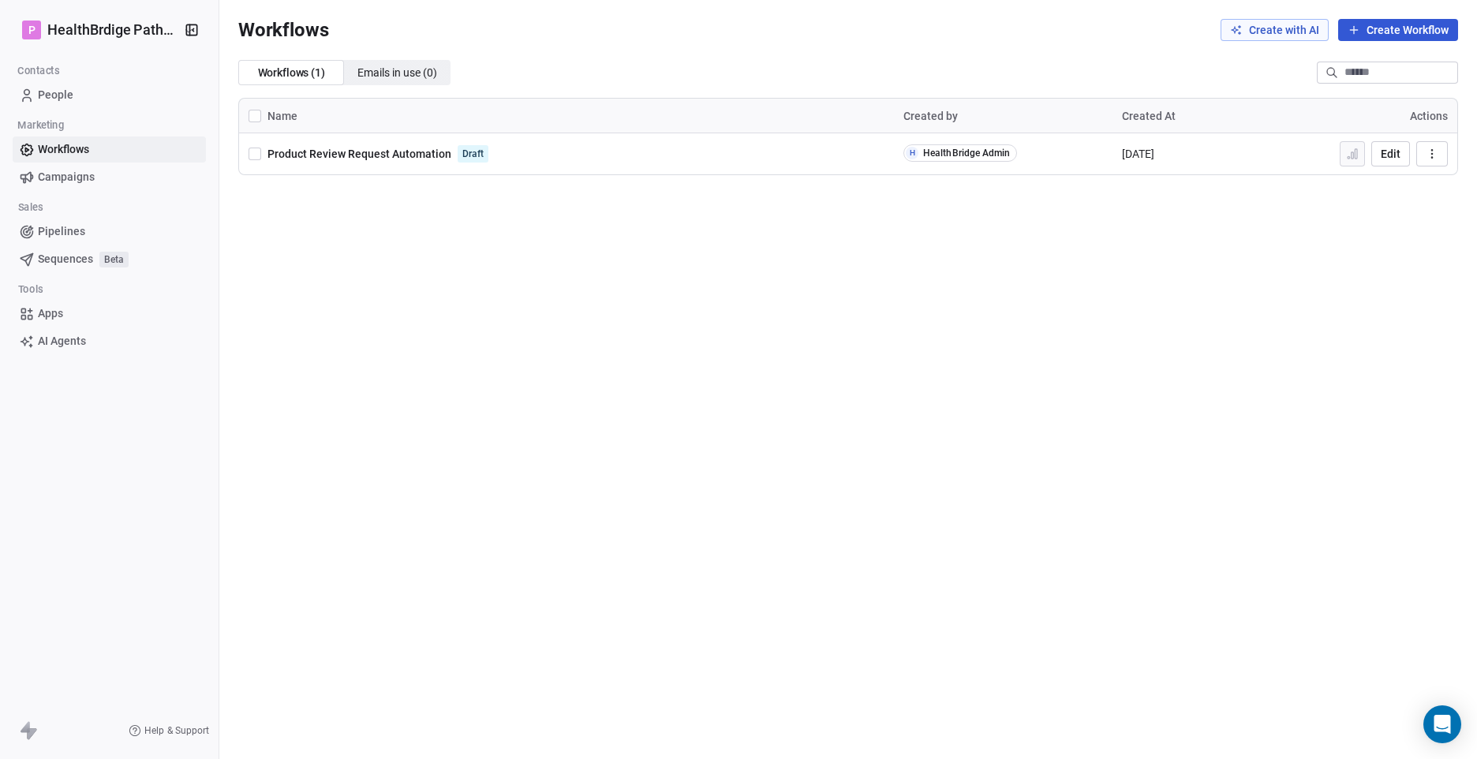
click at [82, 93] on link "People" at bounding box center [109, 95] width 193 height 26
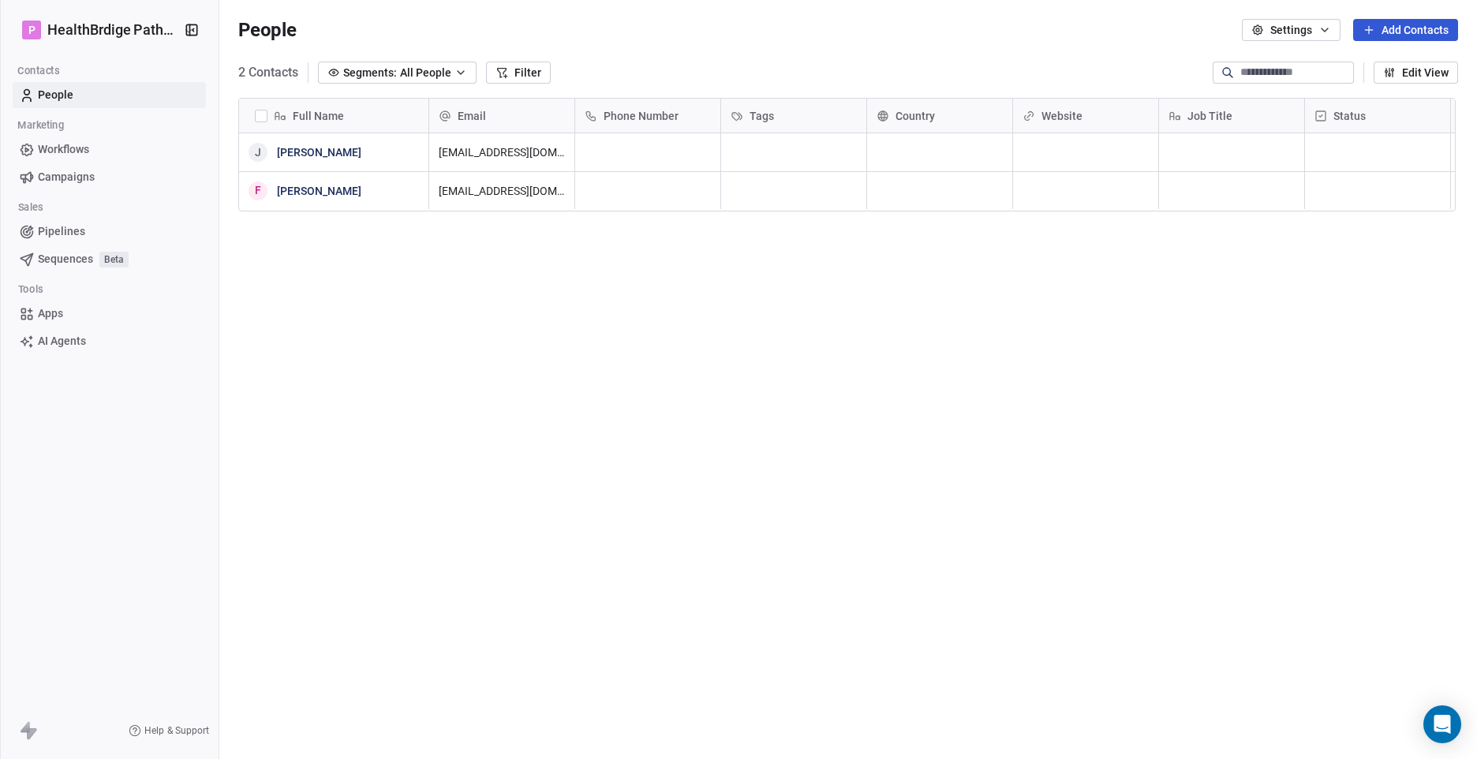
scroll to position [655, 1242]
click at [1447, 723] on icon "Open Intercom Messenger" at bounding box center [1441, 724] width 18 height 21
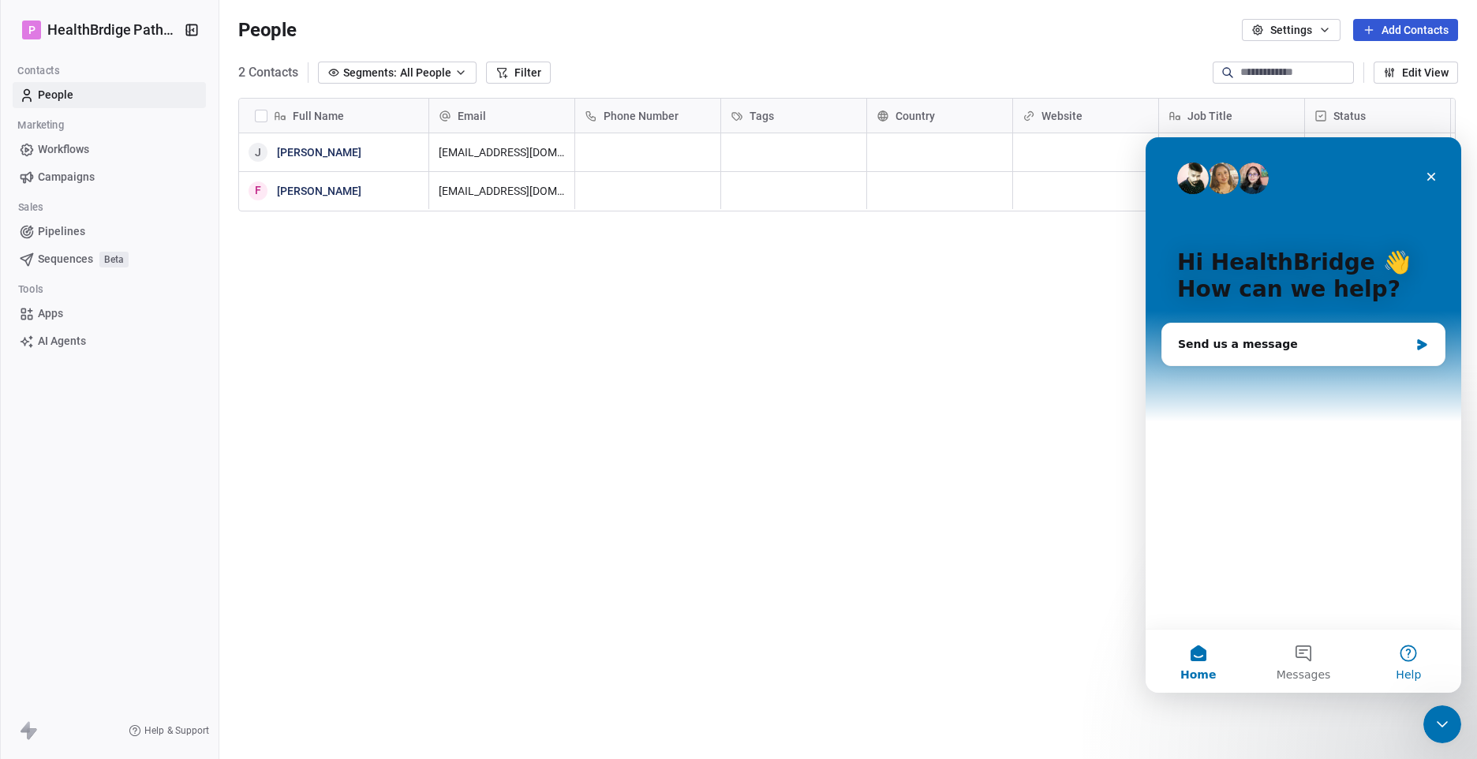
scroll to position [0, 0]
click at [1277, 338] on div "Send us a message" at bounding box center [1293, 344] width 231 height 17
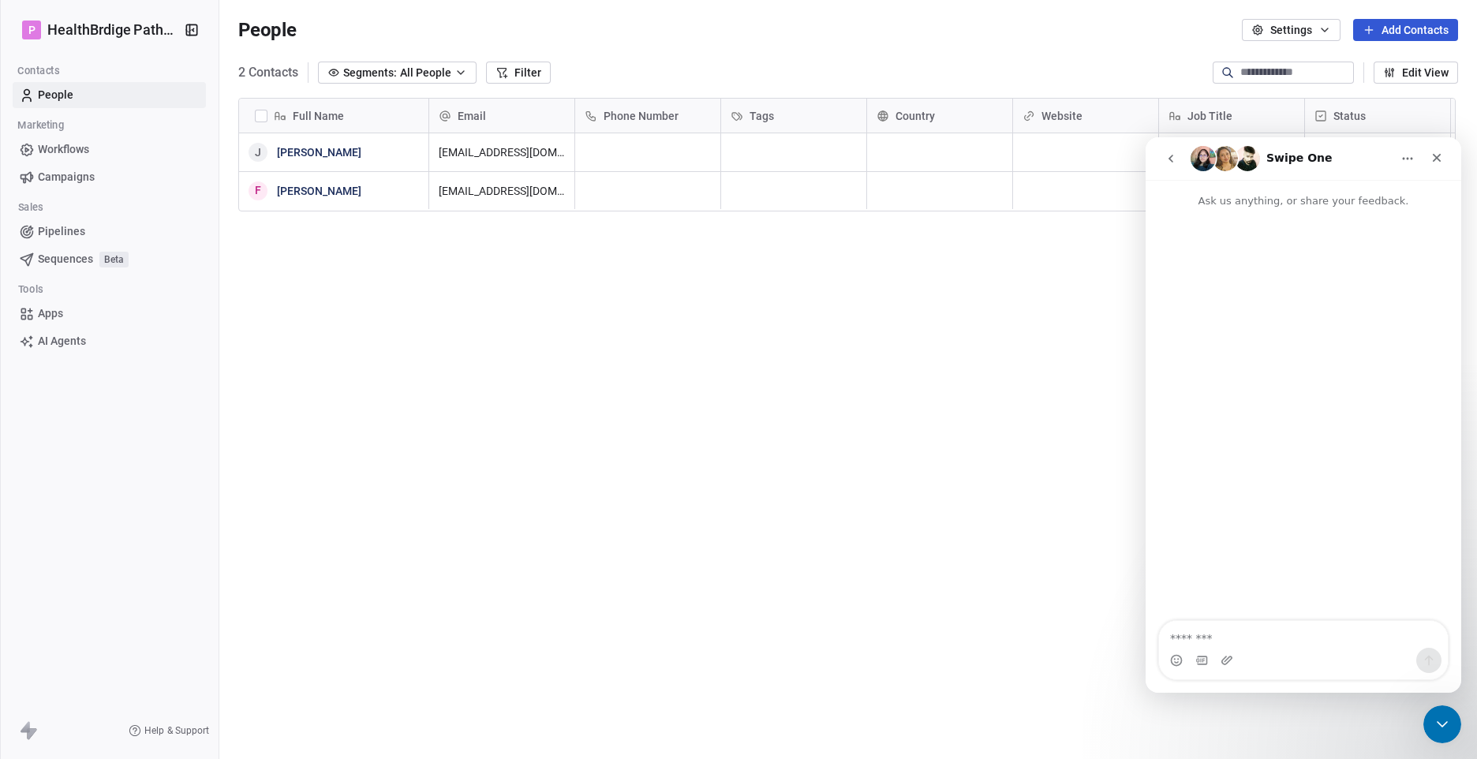
click at [1237, 640] on textarea "Message…" at bounding box center [1303, 634] width 289 height 27
type textarea "**********"
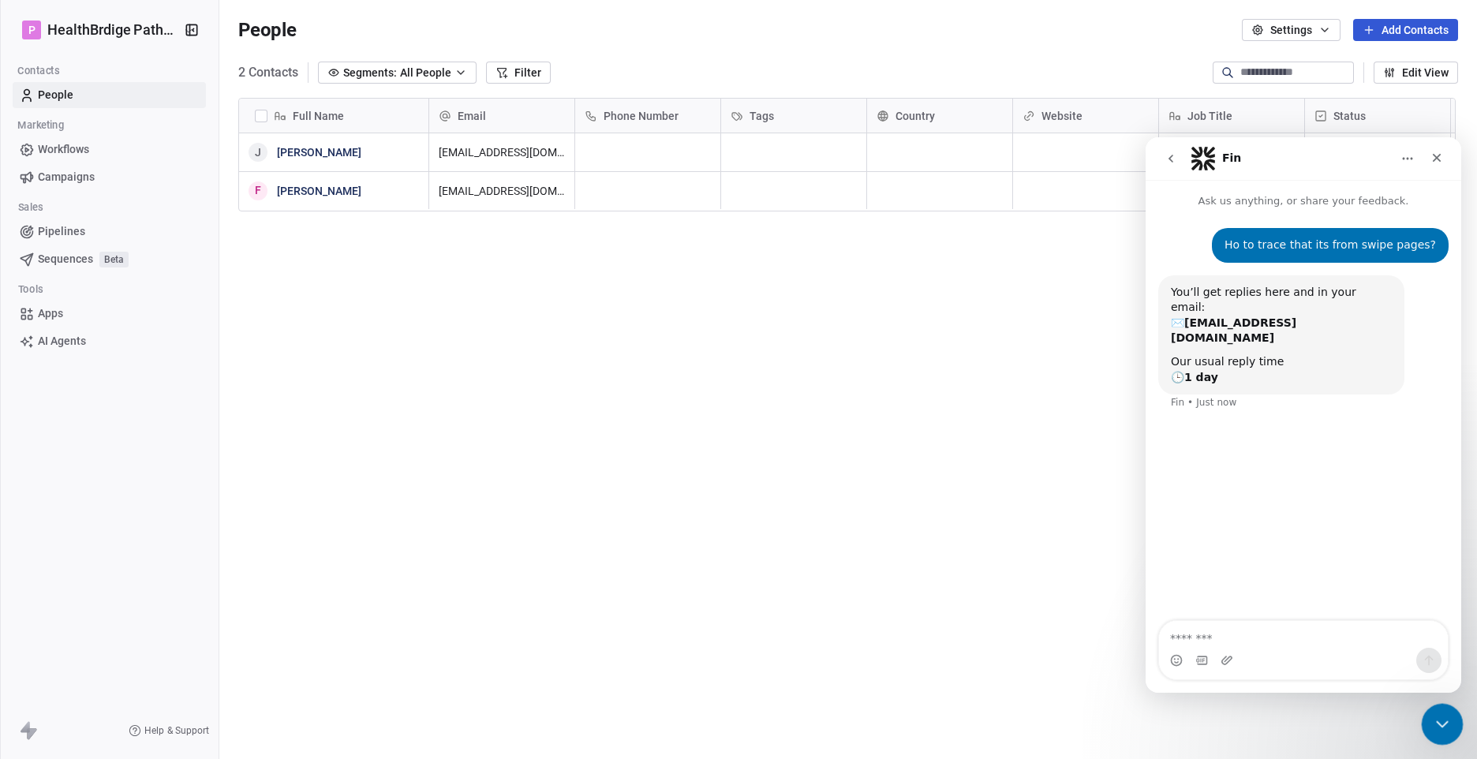
click at [1442, 729] on icon "Close Intercom Messenger" at bounding box center [1439, 721] width 19 height 19
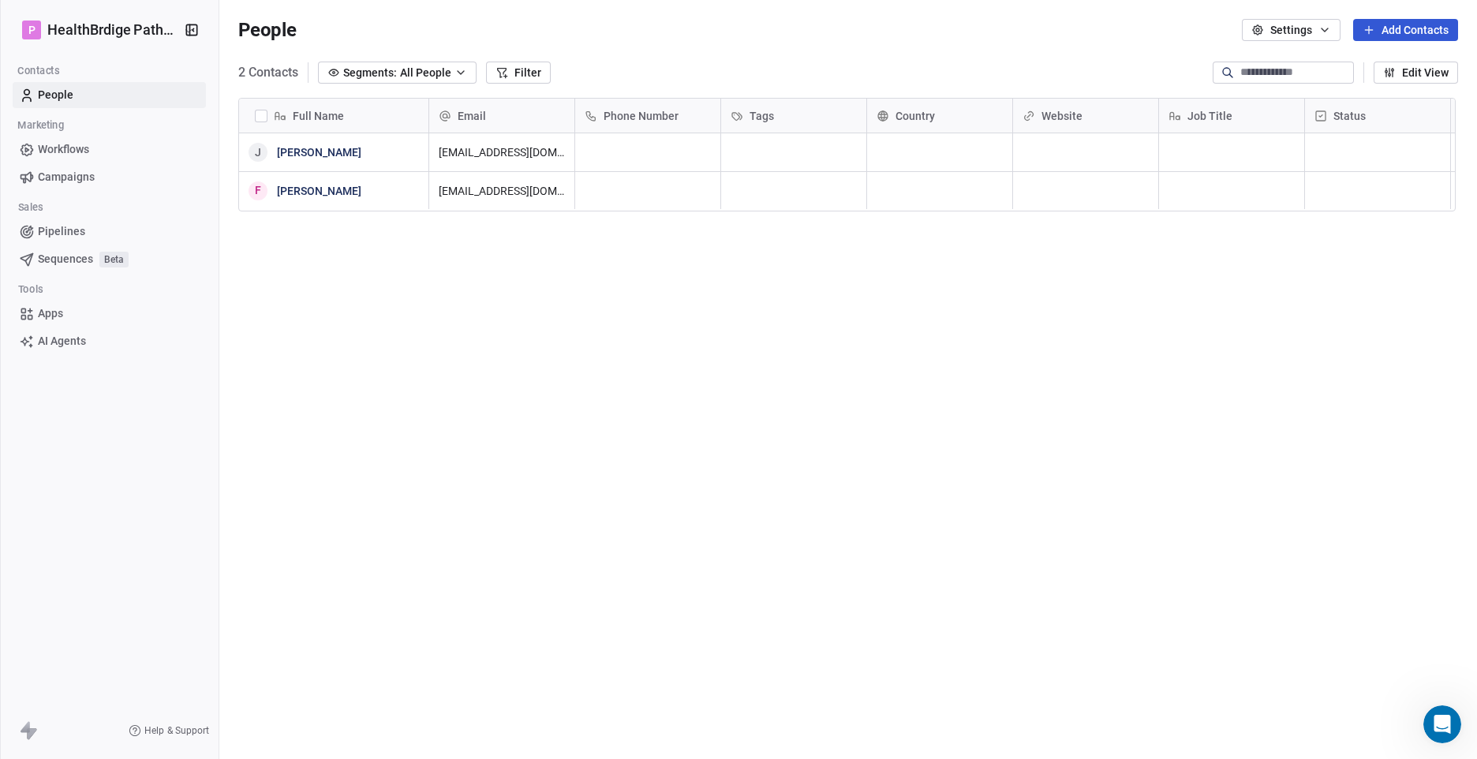
click at [1403, 74] on button "Edit View" at bounding box center [1415, 73] width 84 height 22
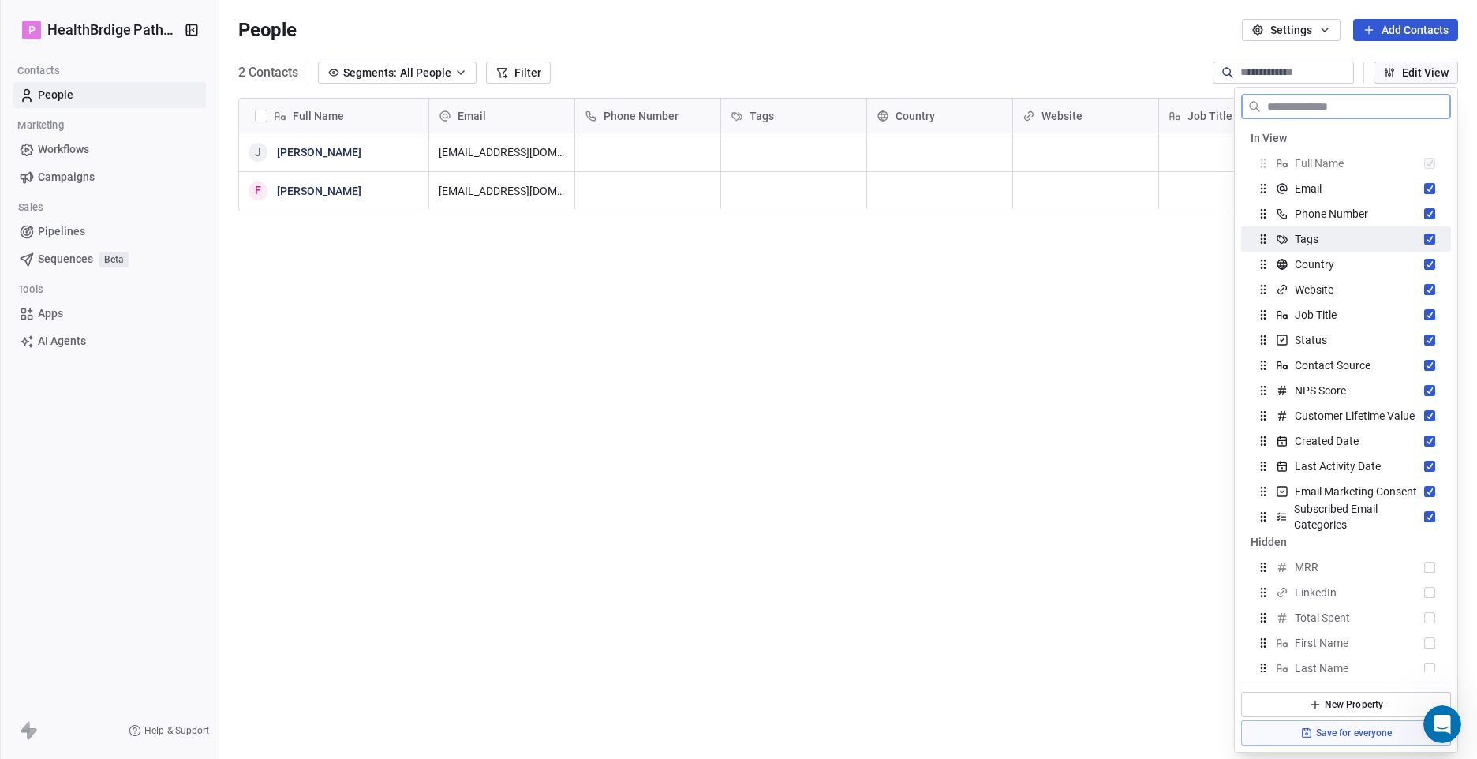
click at [1424, 241] on button "Suggestions" at bounding box center [1429, 238] width 11 height 11
click at [1424, 244] on button "Suggestions" at bounding box center [1429, 238] width 11 height 11
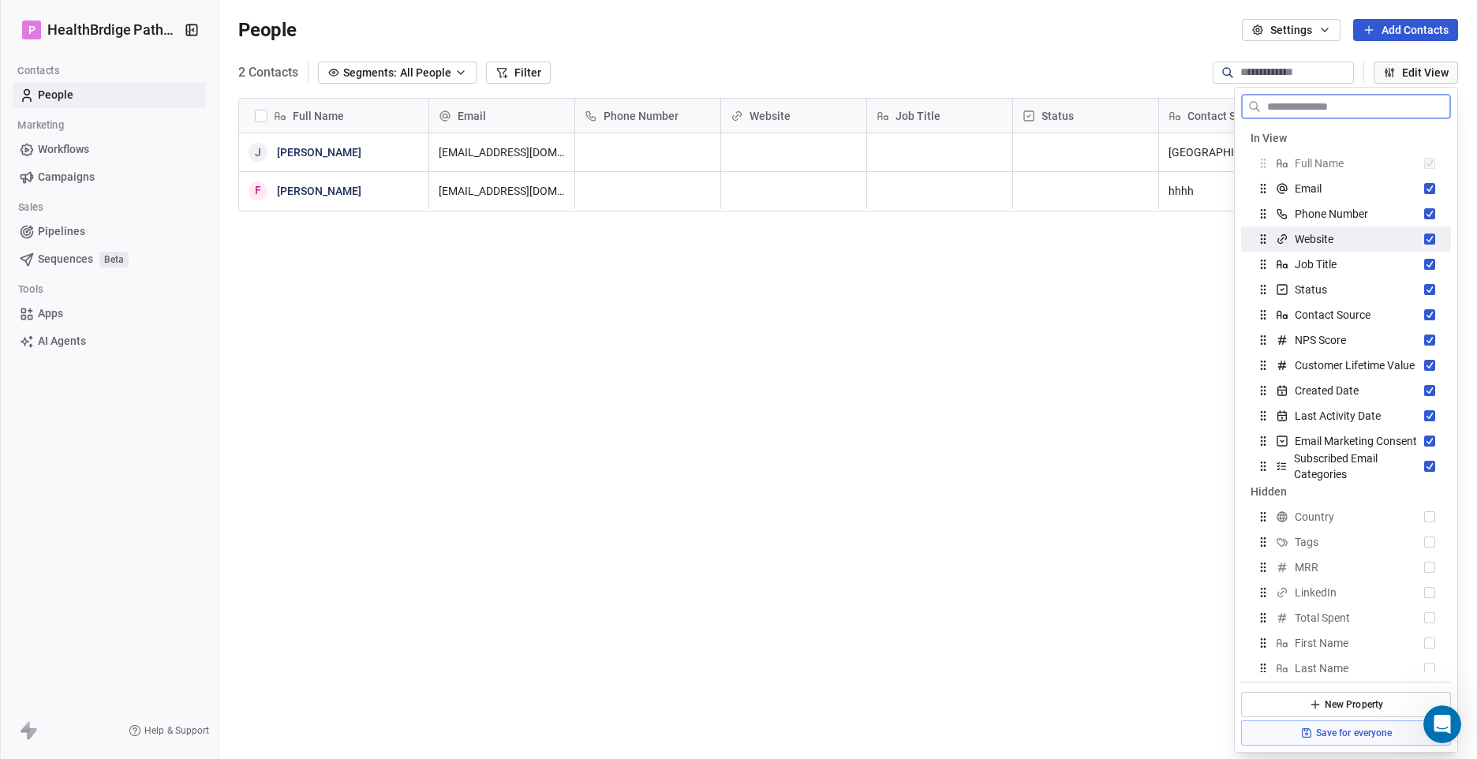
click at [1424, 244] on button "Suggestions" at bounding box center [1429, 238] width 11 height 11
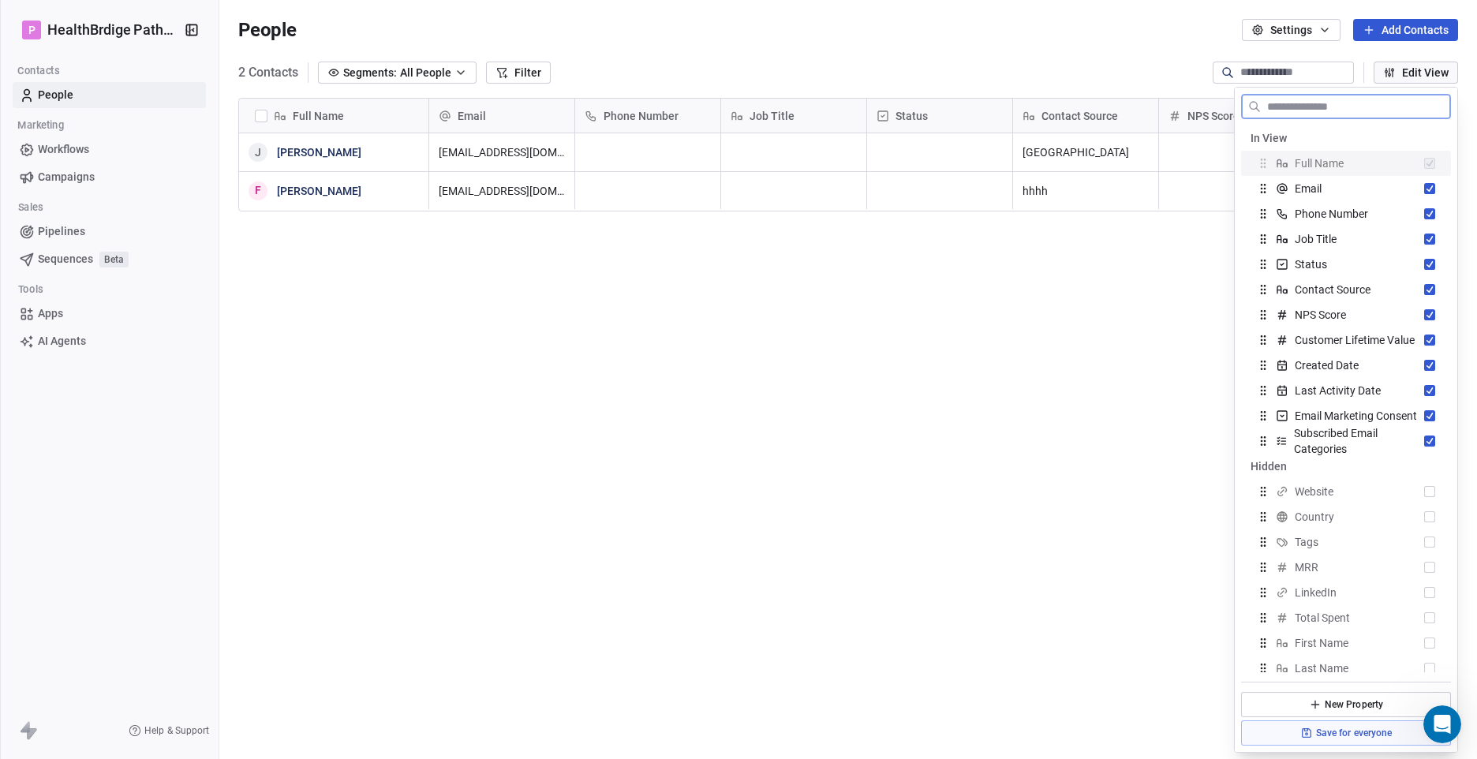
click at [1424, 244] on button "Suggestions" at bounding box center [1429, 238] width 11 height 11
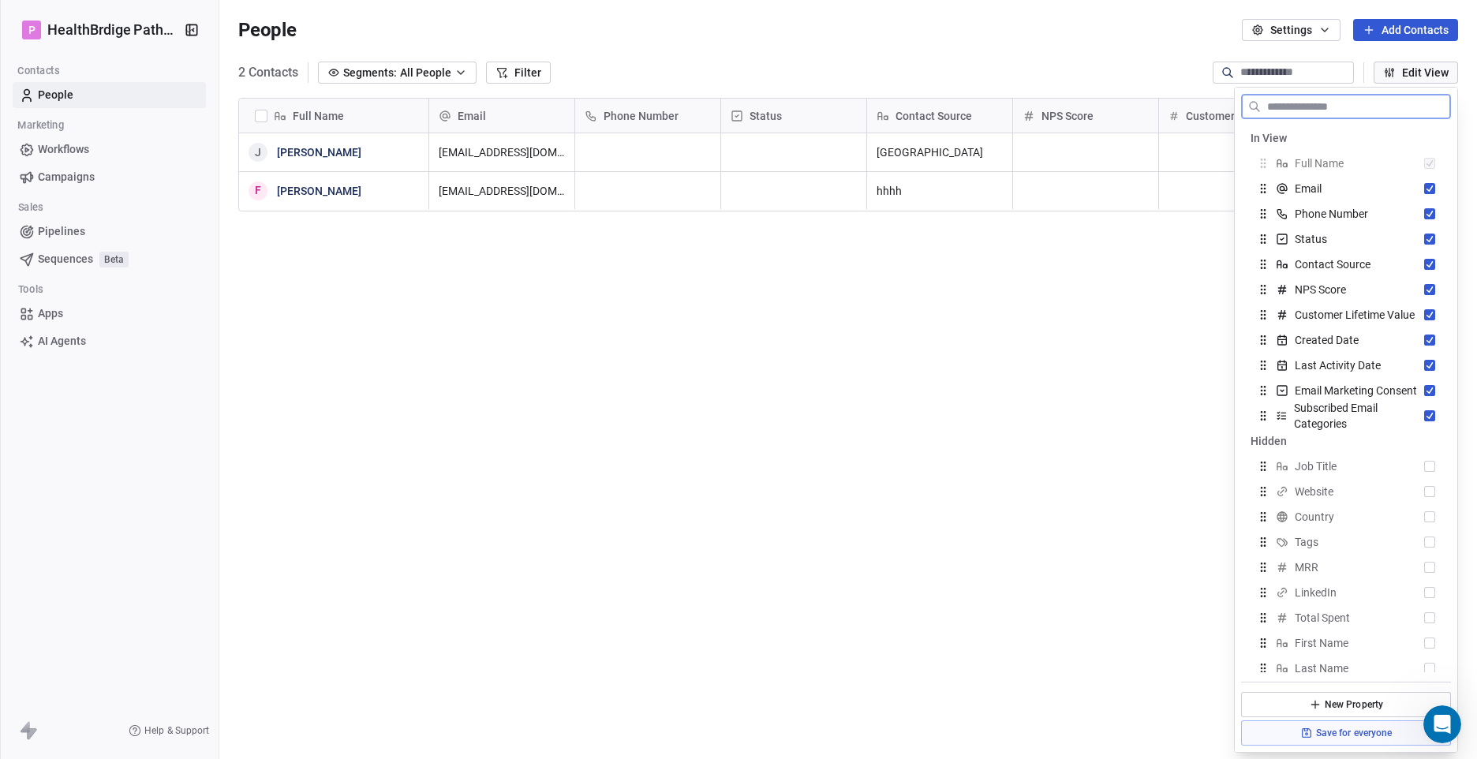
click at [1424, 244] on button "Suggestions" at bounding box center [1429, 238] width 11 height 11
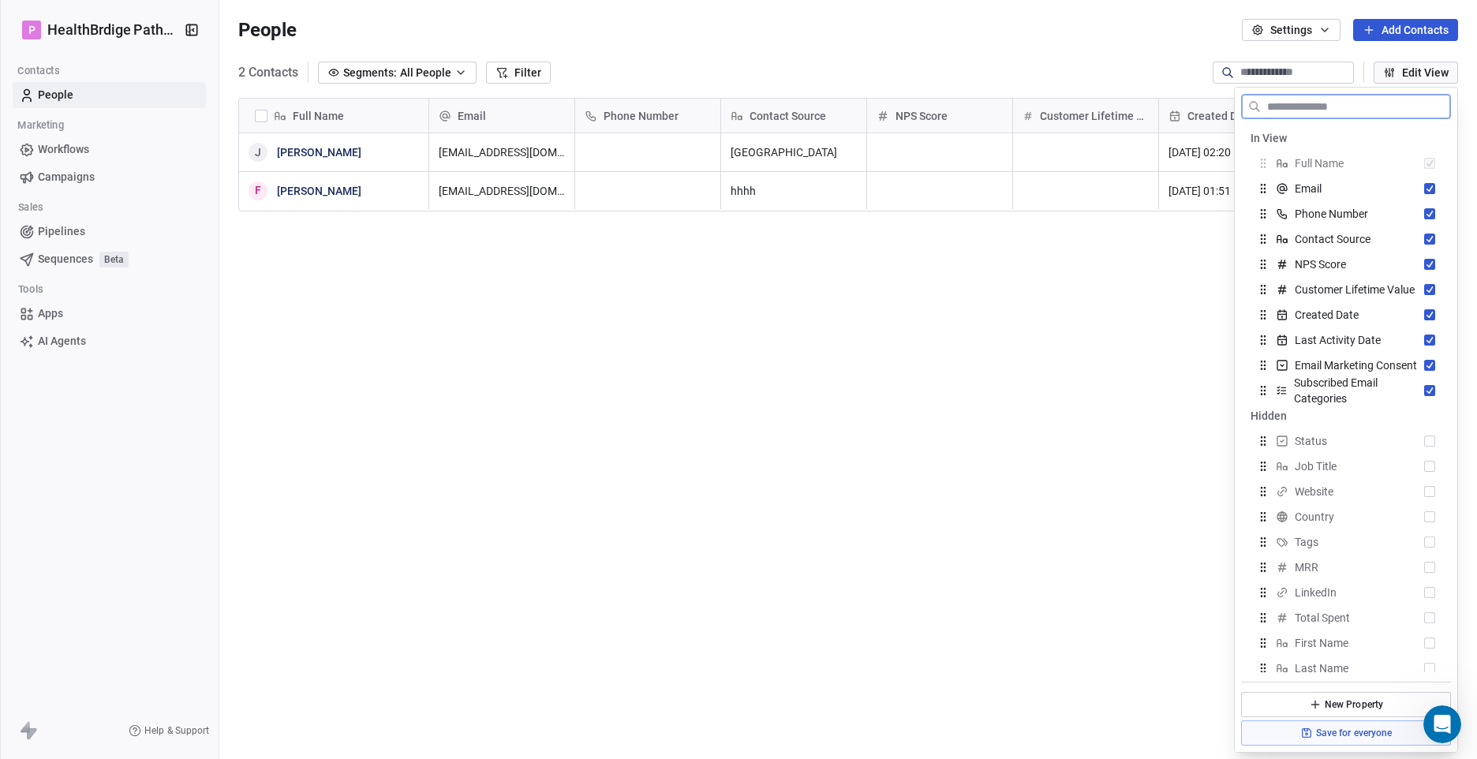
click at [1424, 244] on button "Suggestions" at bounding box center [1429, 238] width 11 height 11
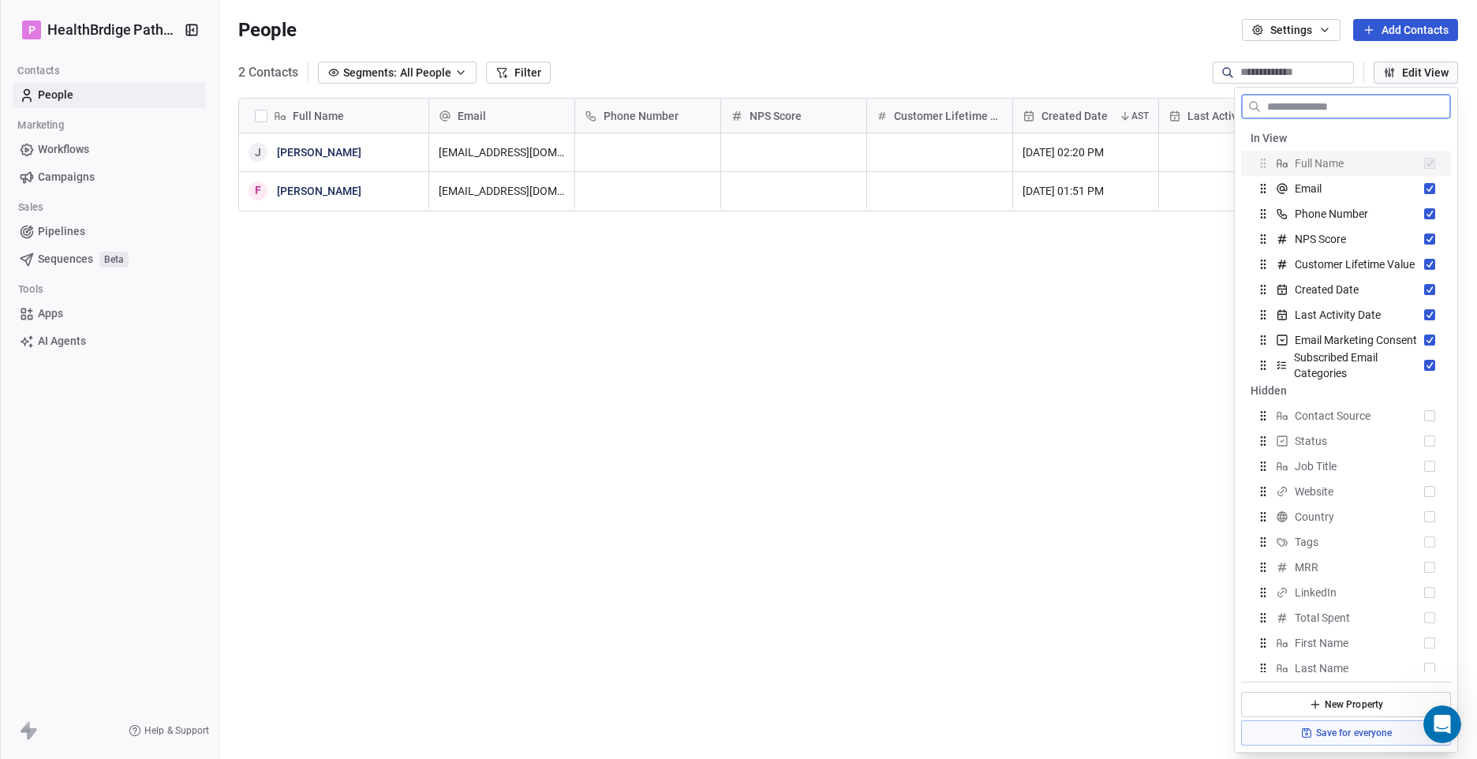
click at [1424, 244] on button "Suggestions" at bounding box center [1429, 238] width 11 height 11
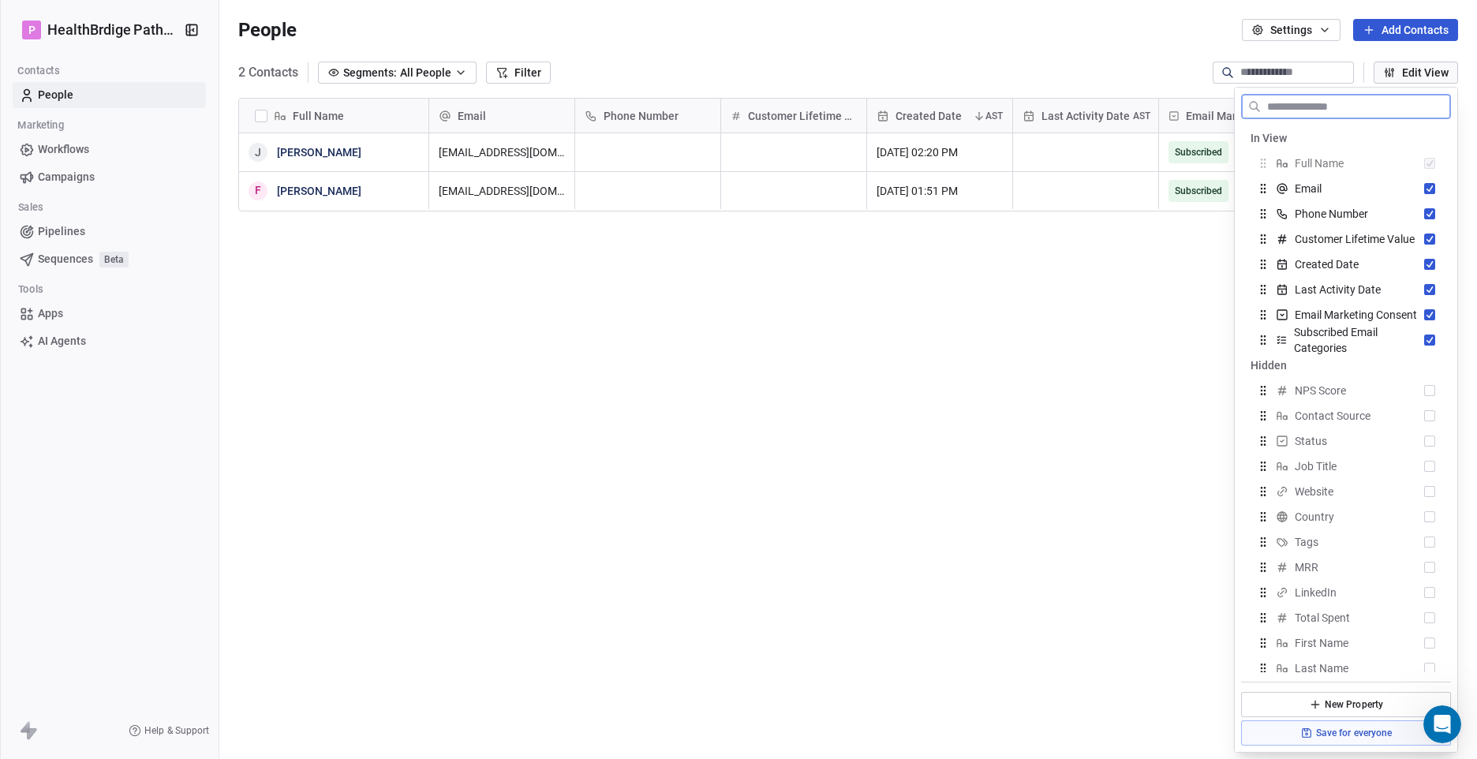
click at [1424, 244] on button "Suggestions" at bounding box center [1429, 238] width 11 height 11
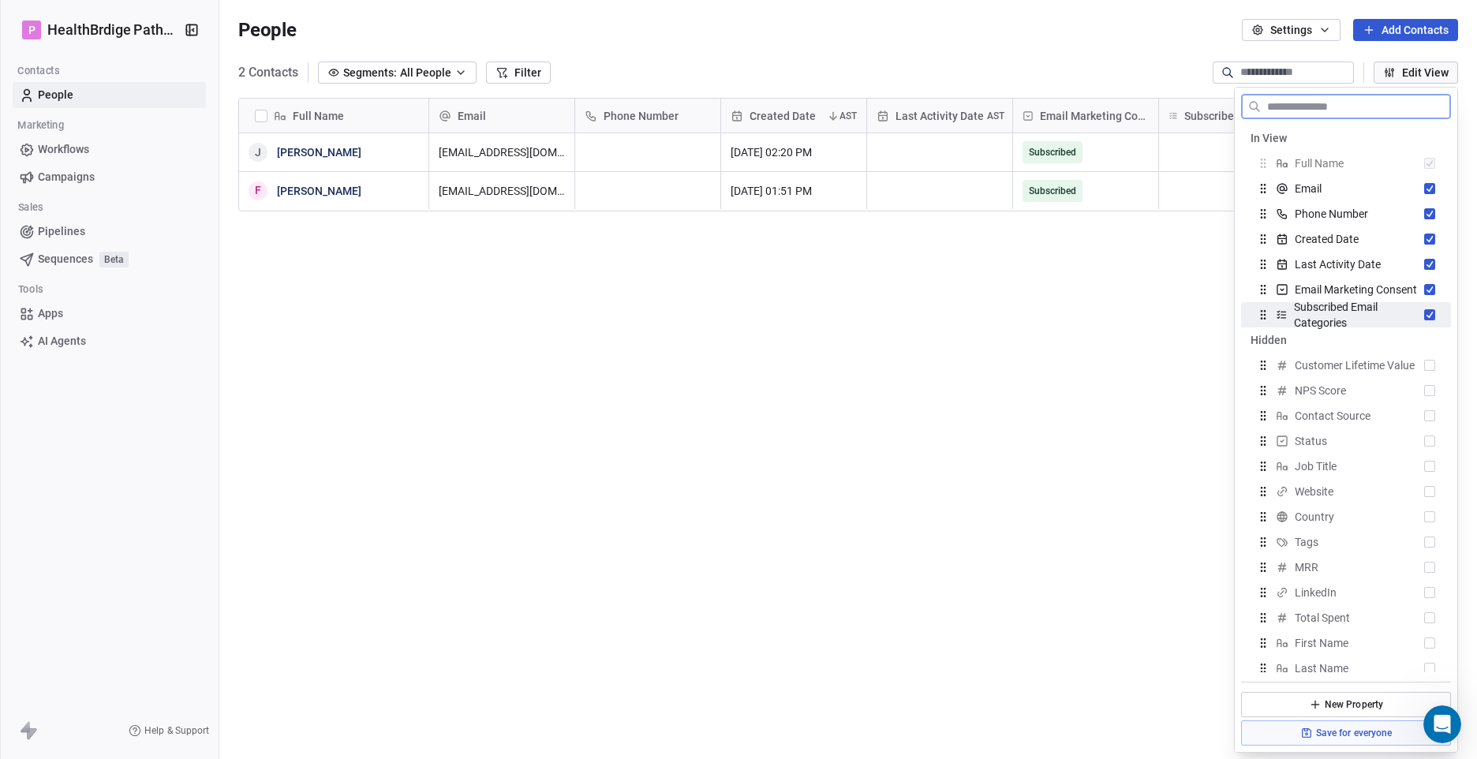
click at [1424, 311] on button "Suggestions" at bounding box center [1429, 314] width 11 height 11
click at [1424, 289] on button "Suggestions" at bounding box center [1429, 289] width 11 height 11
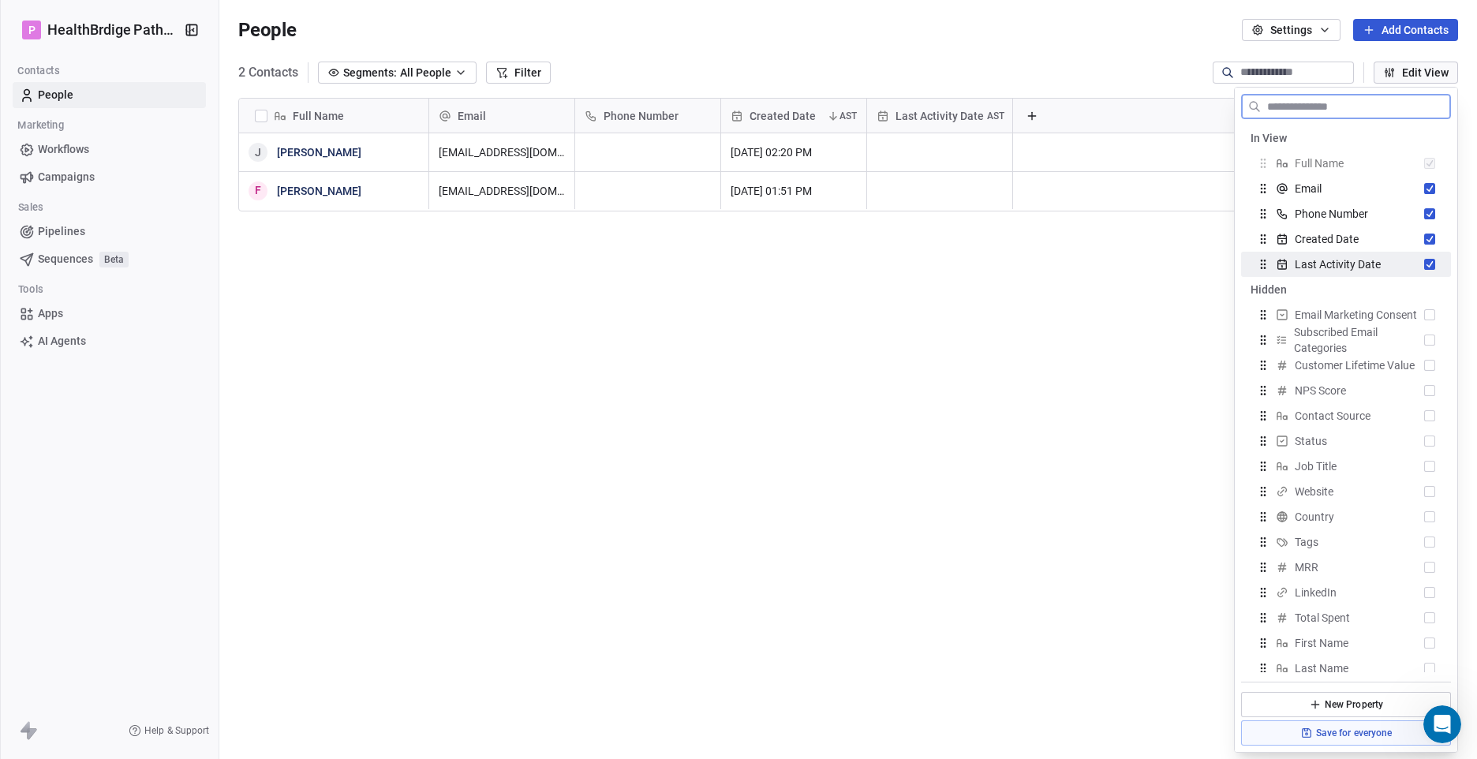
click at [1424, 267] on button "Suggestions" at bounding box center [1429, 264] width 11 height 11
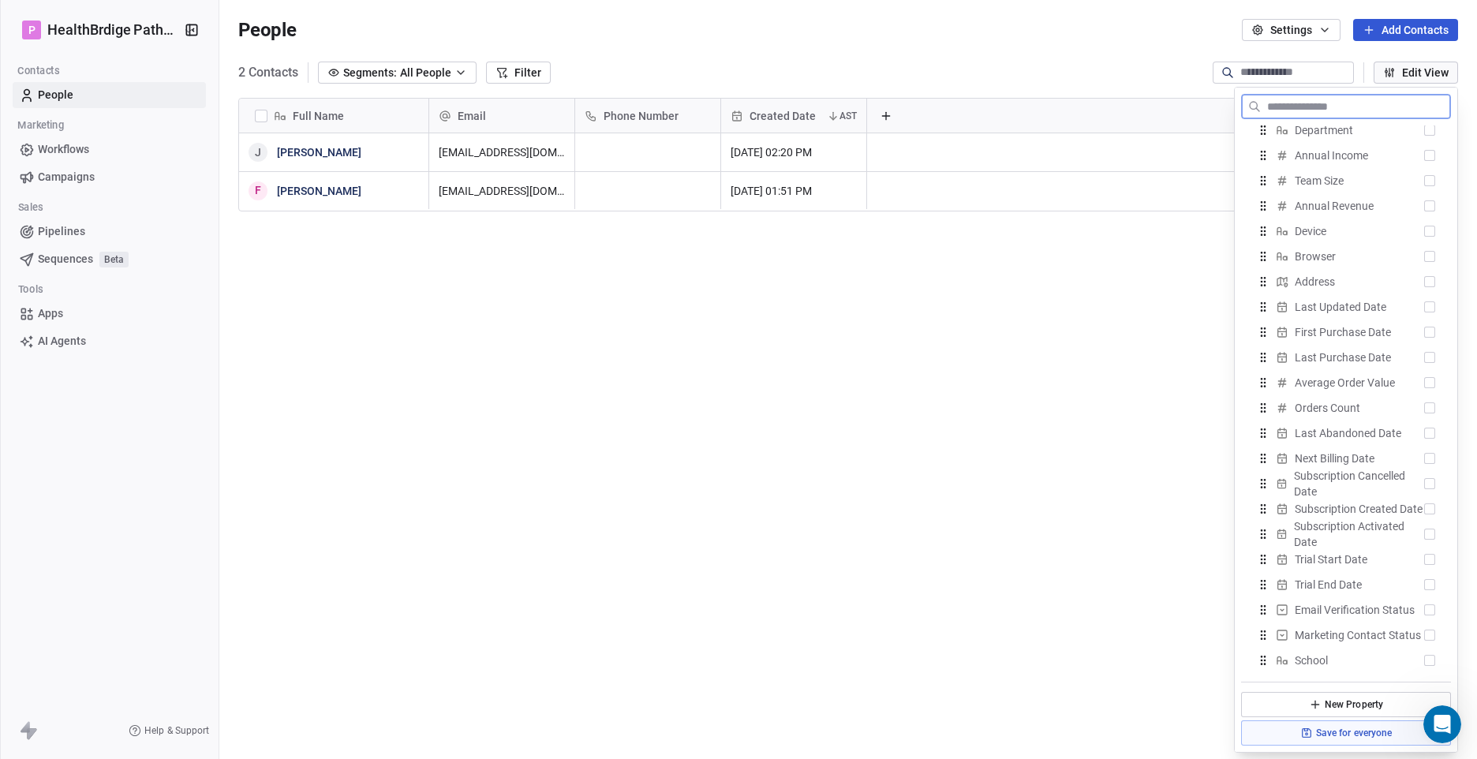
scroll to position [741, 0]
click at [1424, 660] on button "Suggestions" at bounding box center [1429, 659] width 11 height 11
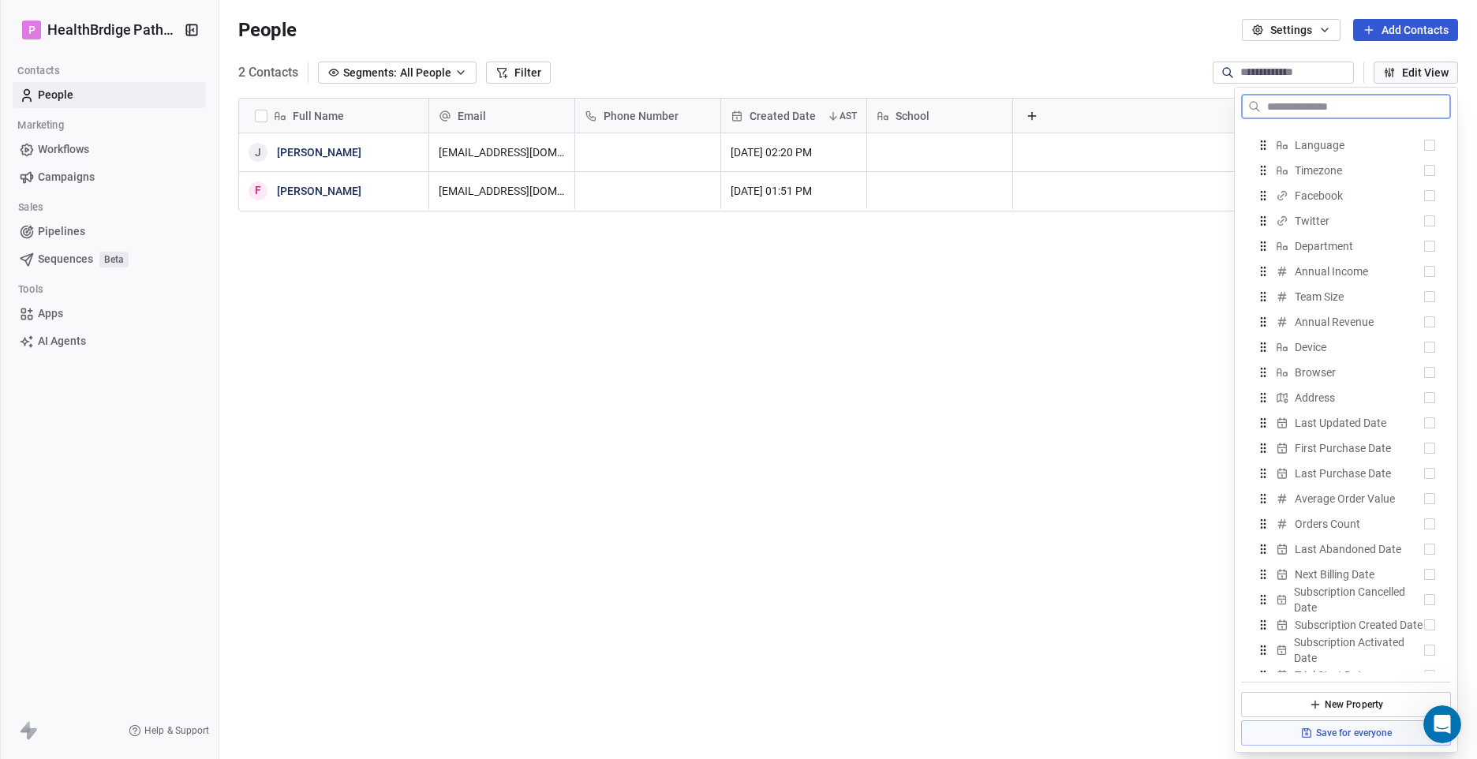
scroll to position [504, 0]
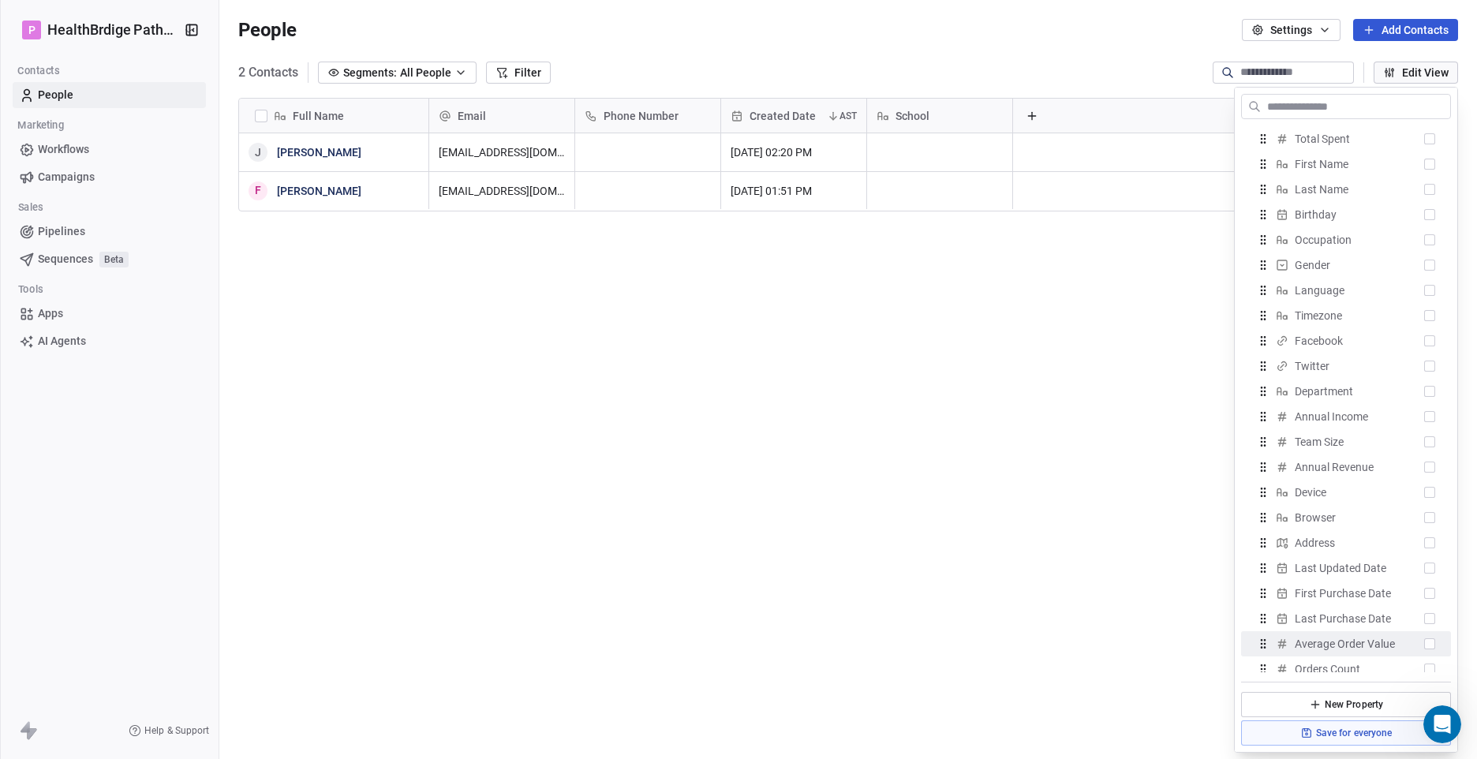
click at [1107, 583] on div "Full Name J [PERSON_NAME] F [PERSON_NAME] Email Phone Number Created Date AST S…" at bounding box center [847, 419] width 1257 height 668
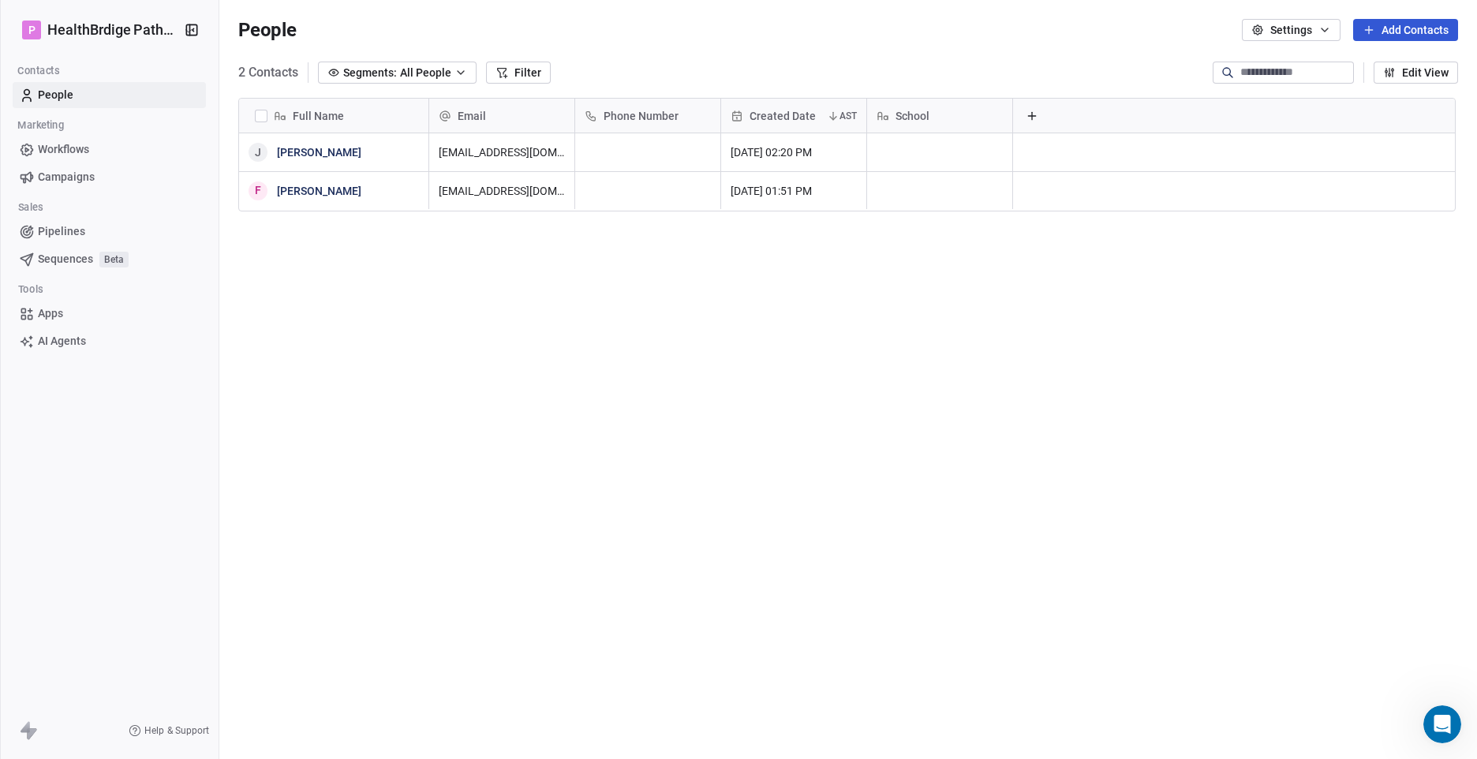
click at [466, 70] on icon "button" at bounding box center [460, 72] width 13 height 13
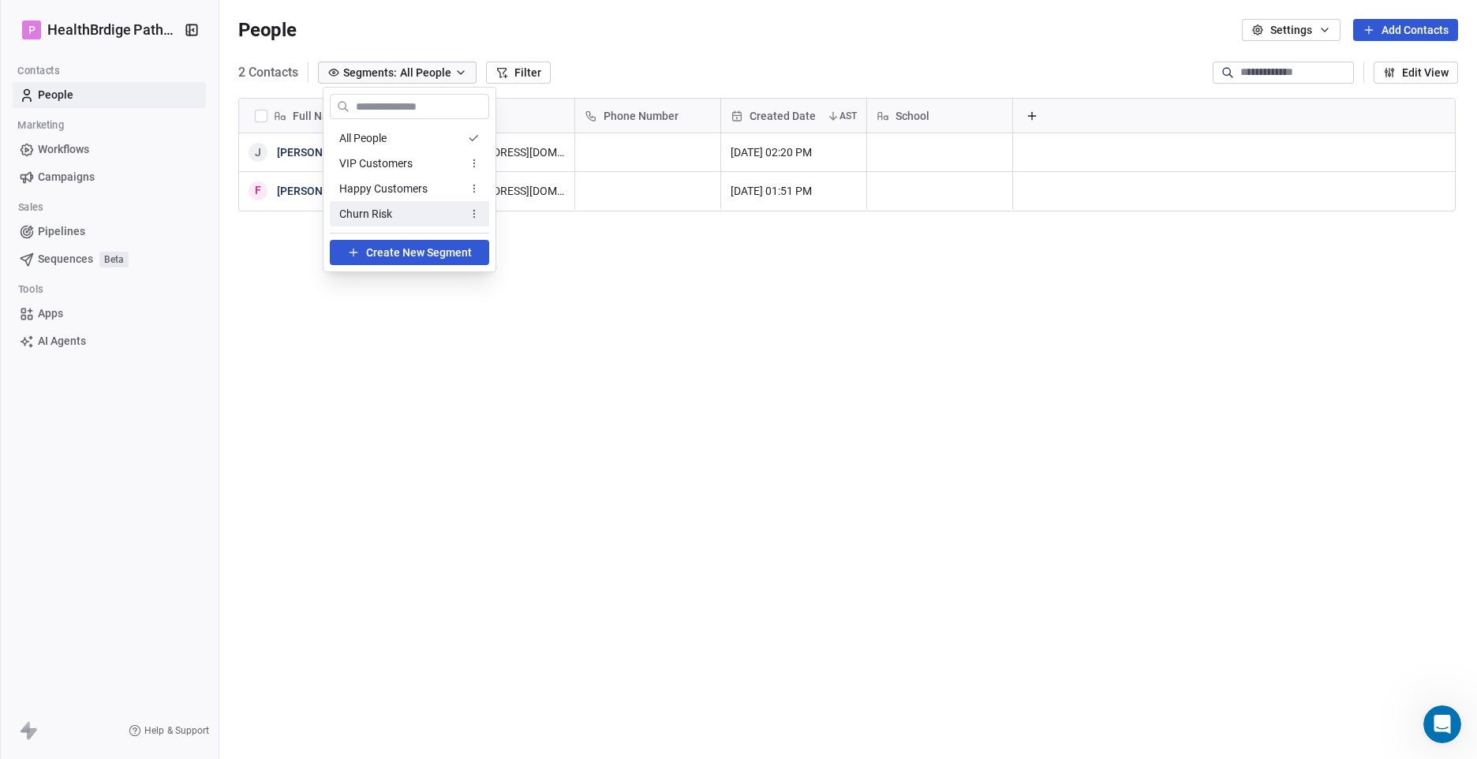
click at [360, 253] on icon at bounding box center [353, 252] width 13 height 13
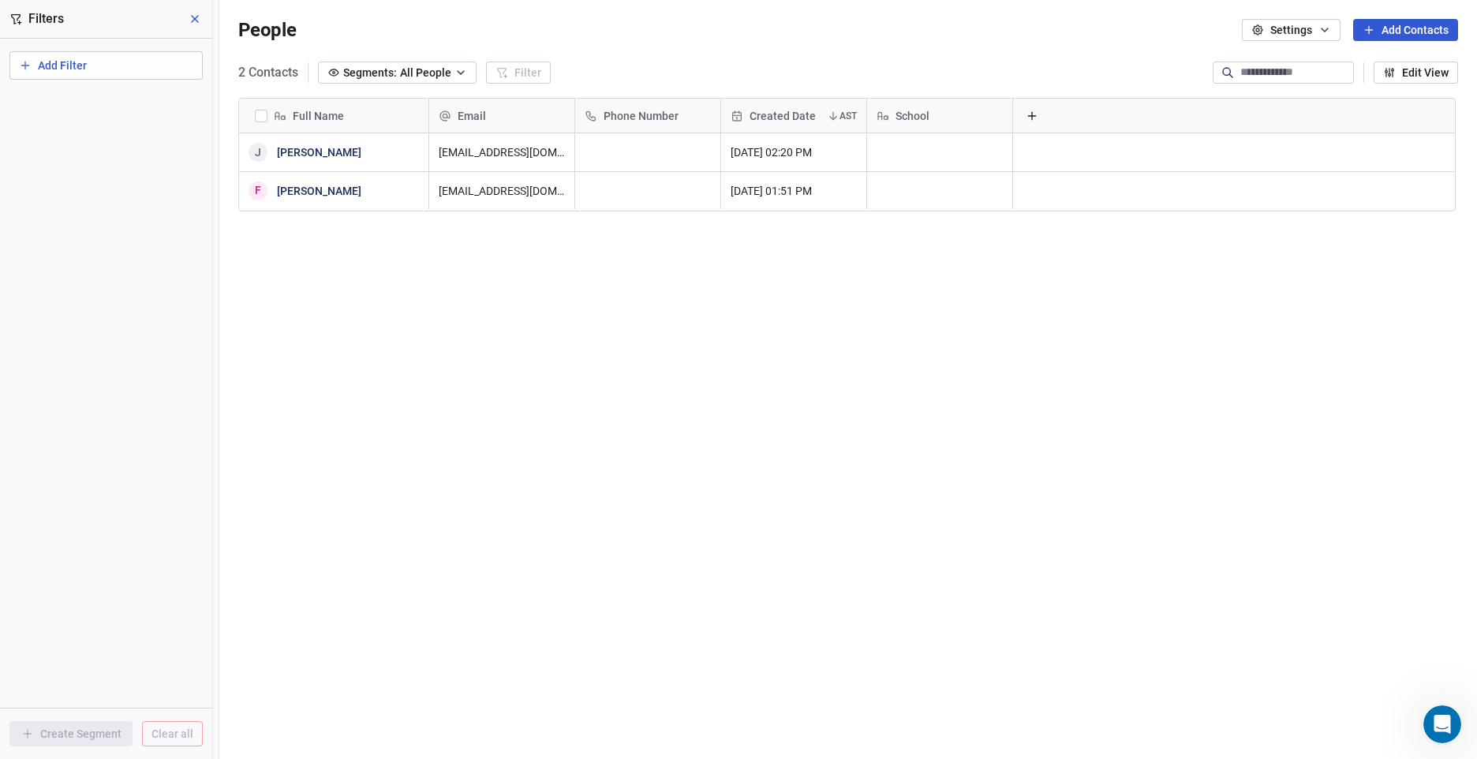
click at [129, 77] on button "Add Filter" at bounding box center [105, 65] width 193 height 28
click at [124, 100] on div "Contact properties" at bounding box center [106, 103] width 160 height 17
click at [286, 224] on html "P HealthBrdige Pathways Contacts People Marketing Workflows Campaigns Sales Pip…" at bounding box center [738, 379] width 1477 height 759
click at [195, 20] on icon at bounding box center [195, 19] width 13 height 13
